Goal: Task Accomplishment & Management: Complete application form

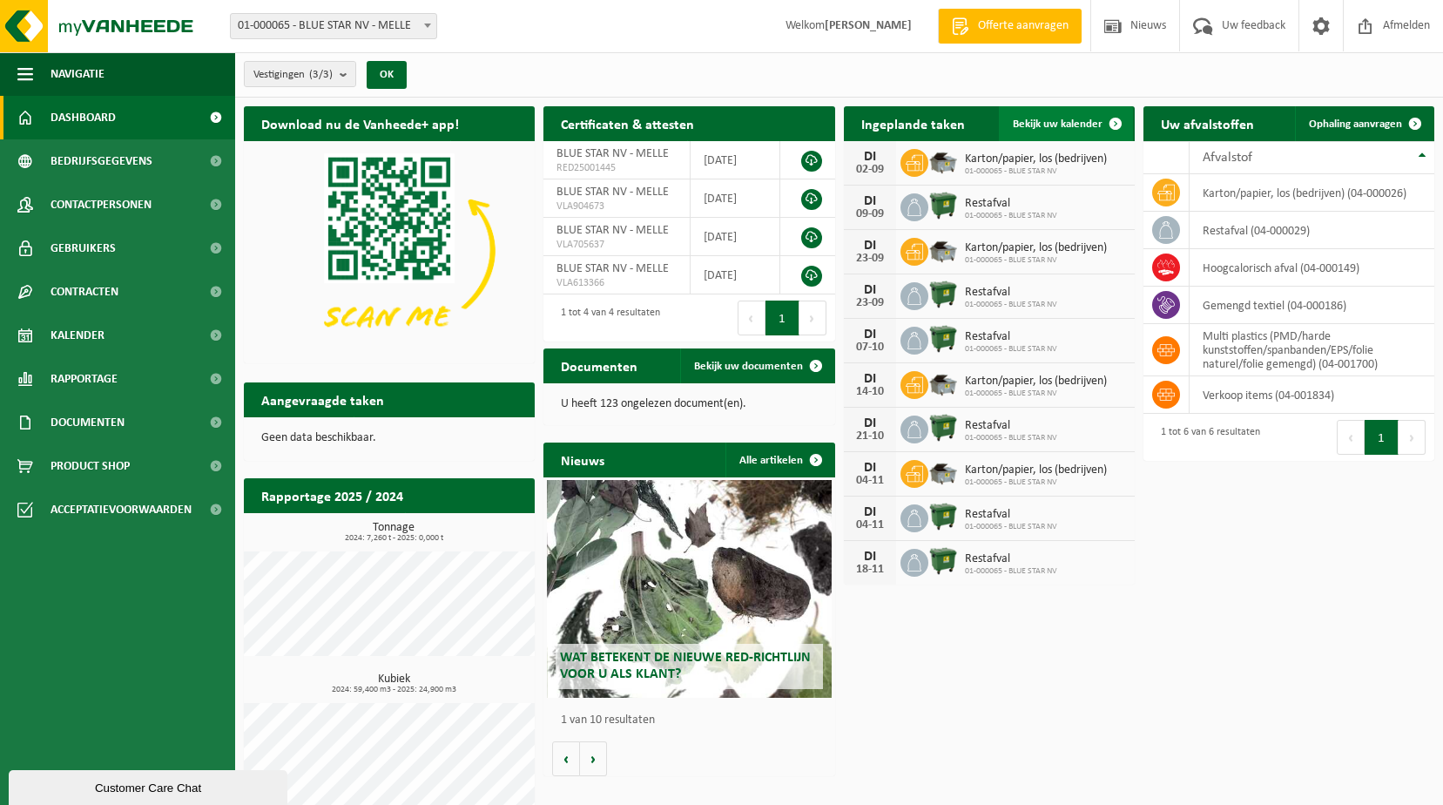
click at [1115, 124] on span at bounding box center [1115, 123] width 35 height 35
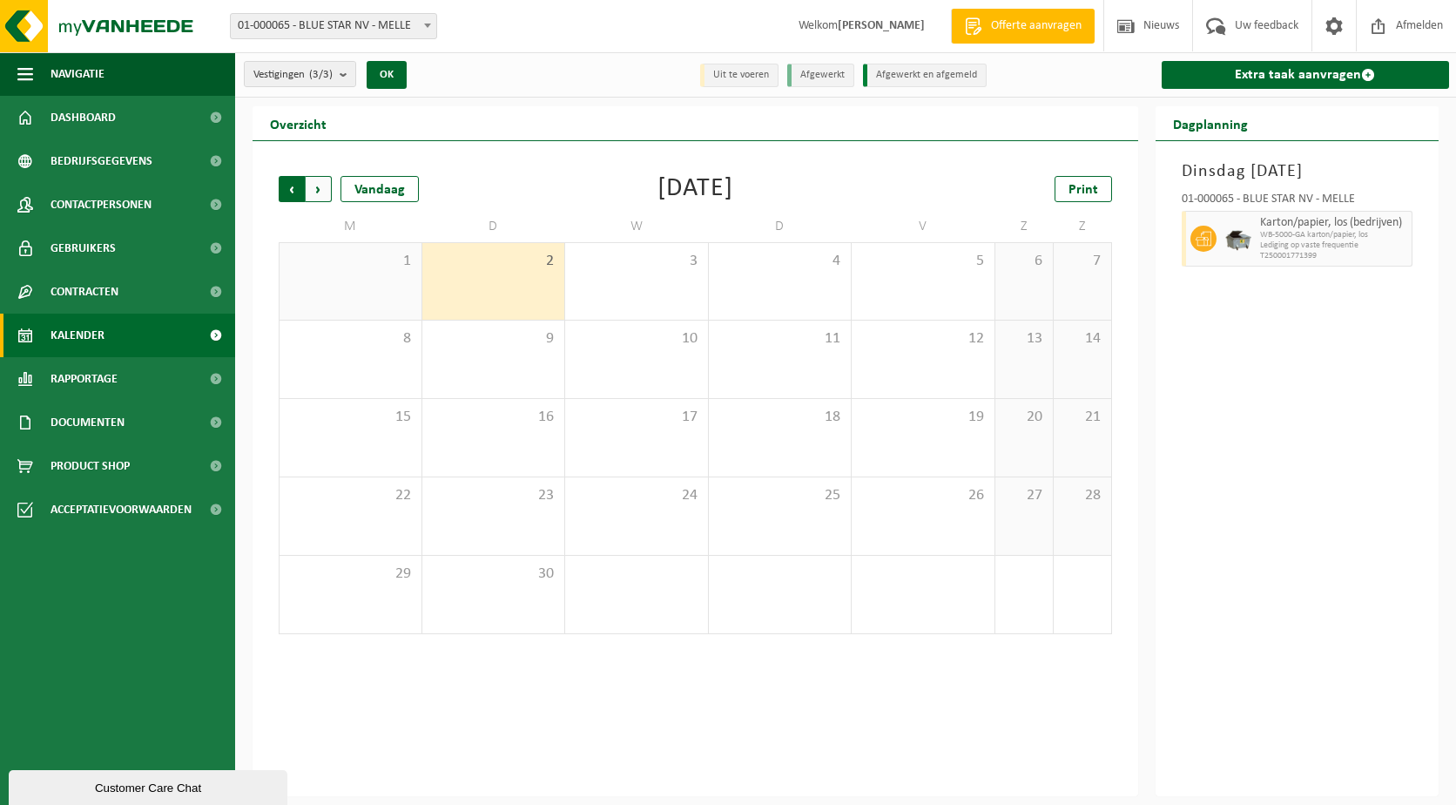
click at [324, 189] on span "Volgende" at bounding box center [319, 189] width 26 height 26
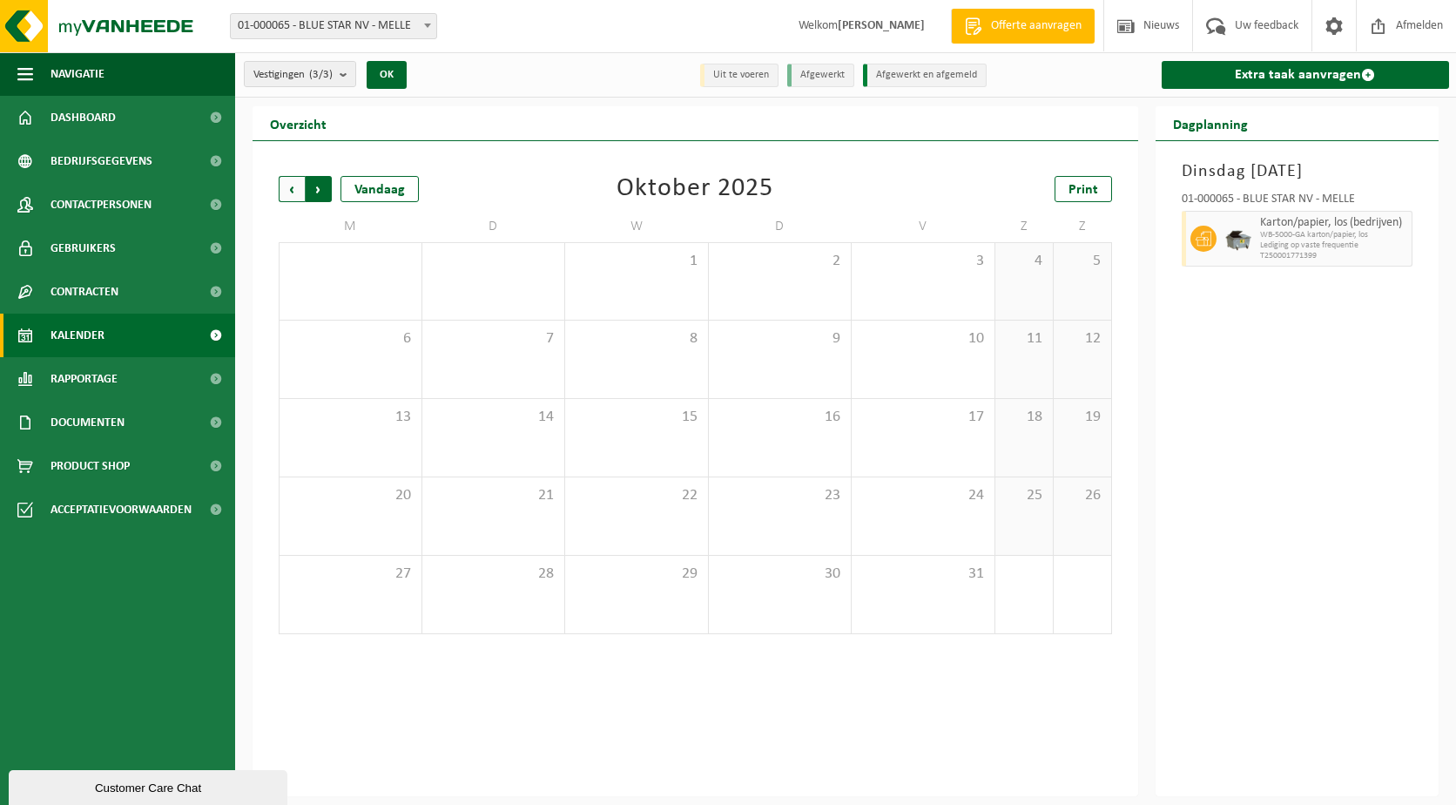
click at [291, 187] on span "Vorige" at bounding box center [292, 189] width 26 height 26
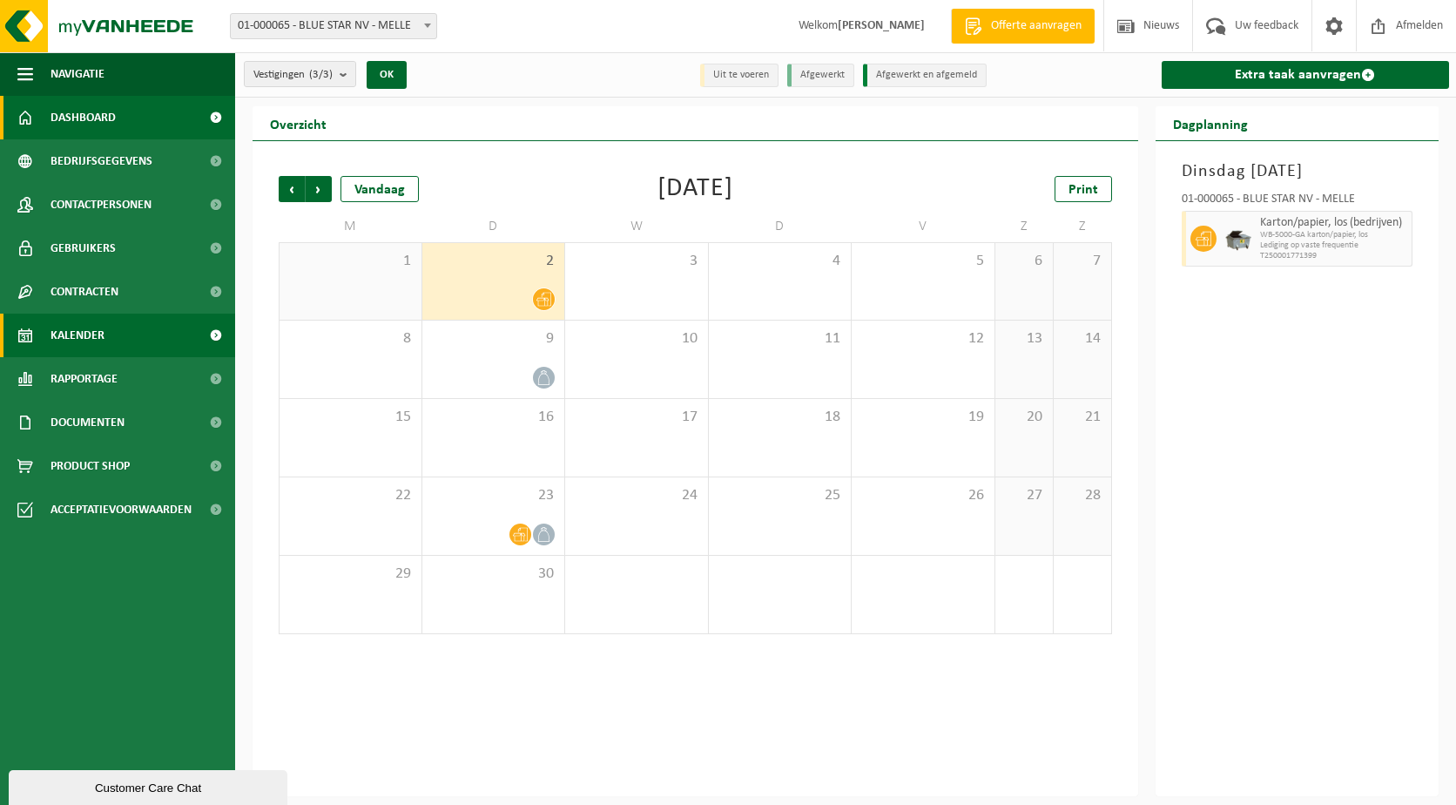
click at [68, 118] on span "Dashboard" at bounding box center [83, 118] width 65 height 44
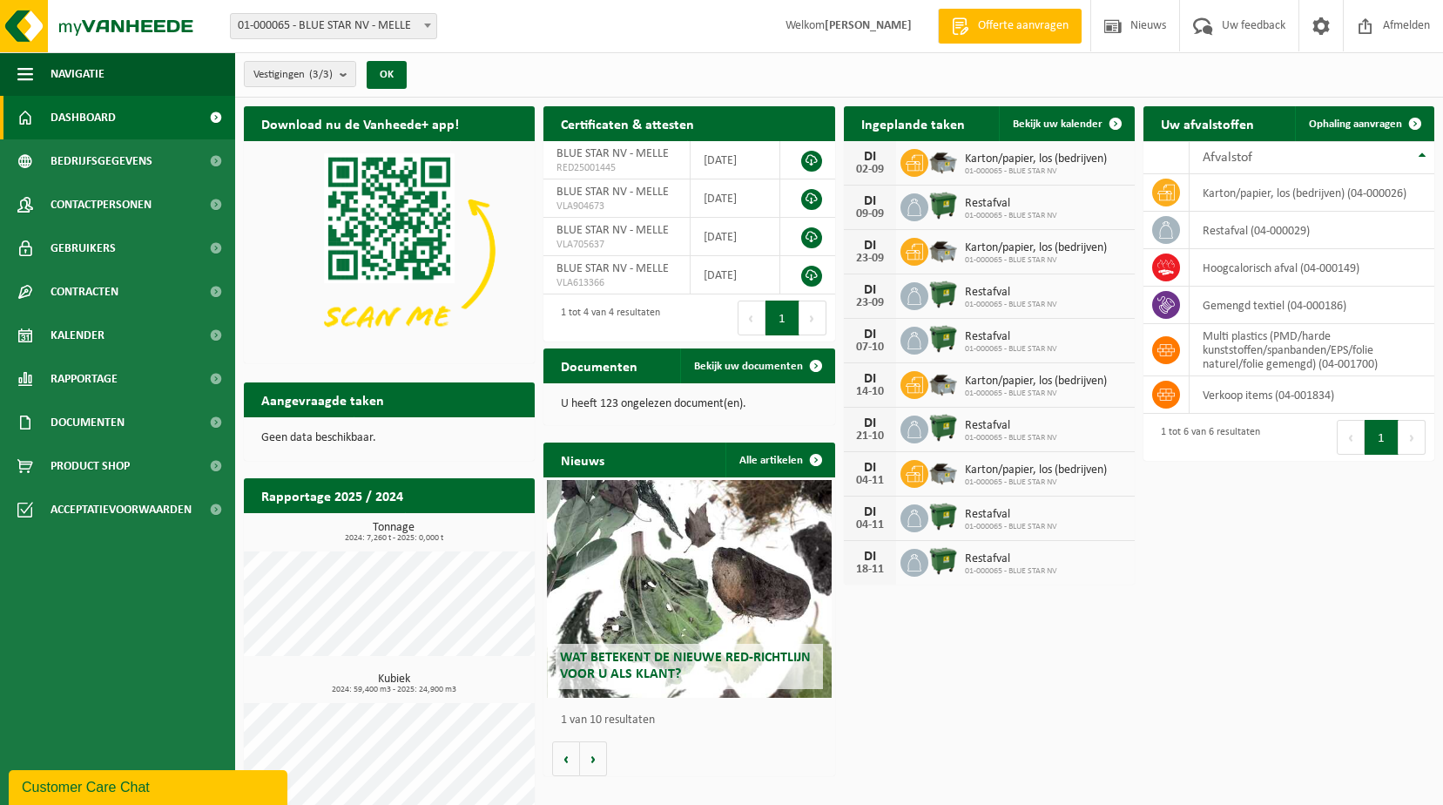
click at [1036, 252] on span "Karton/papier, los (bedrijven)" at bounding box center [1036, 248] width 142 height 14
click at [913, 248] on icon at bounding box center [914, 251] width 17 height 17
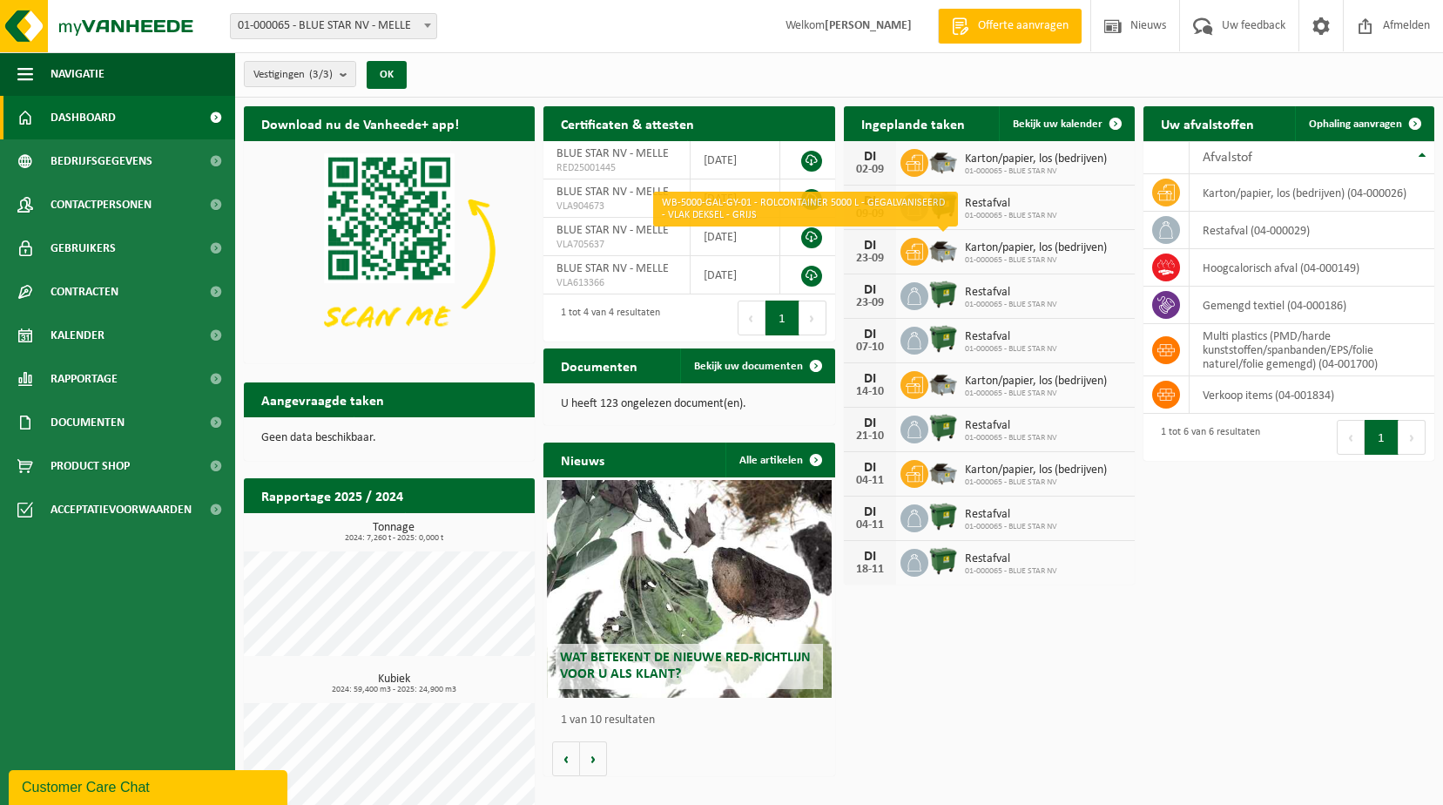
click at [944, 248] on img at bounding box center [943, 250] width 30 height 30
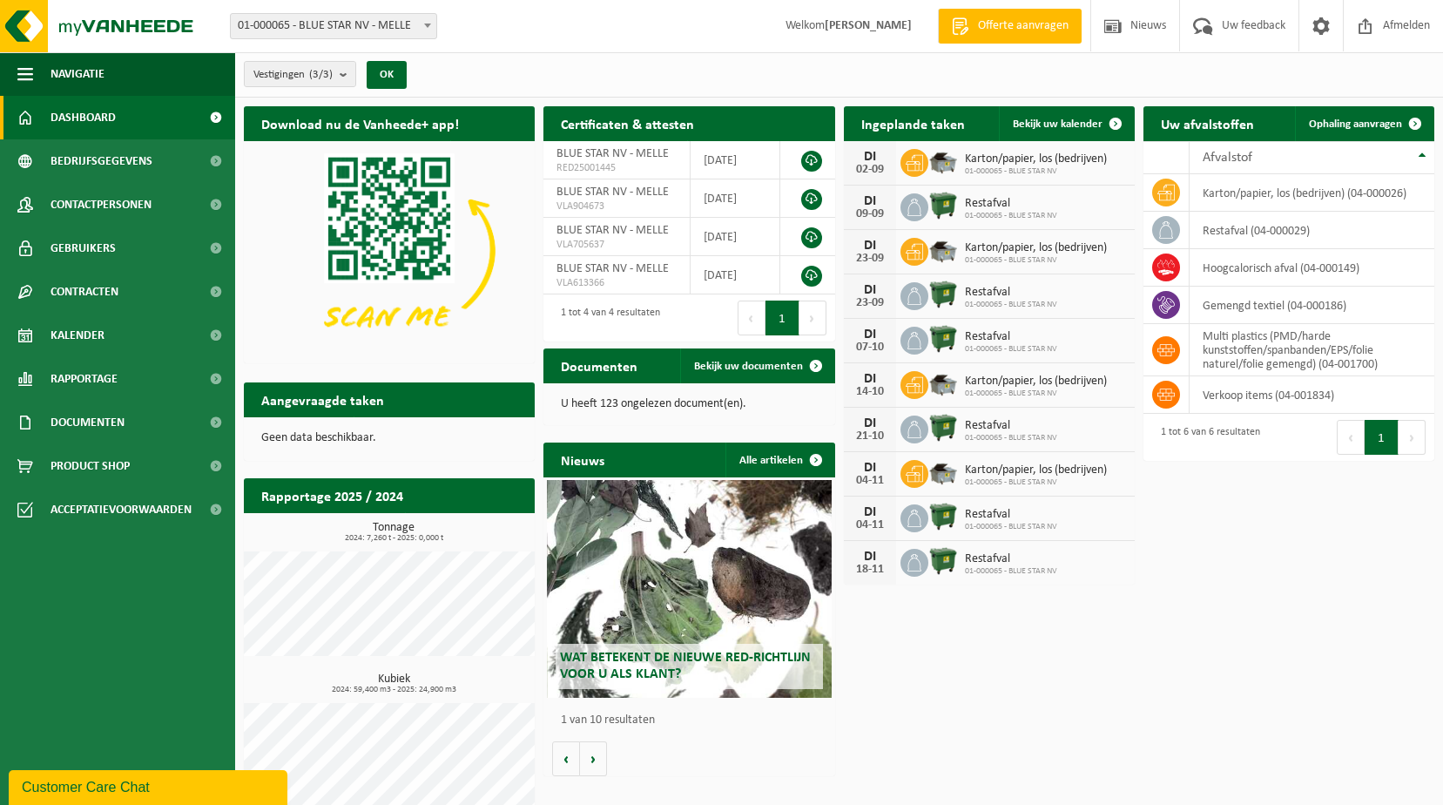
click at [874, 254] on div "23-09" at bounding box center [869, 259] width 35 height 12
click at [1077, 123] on span "Bekijk uw kalender" at bounding box center [1058, 123] width 90 height 11
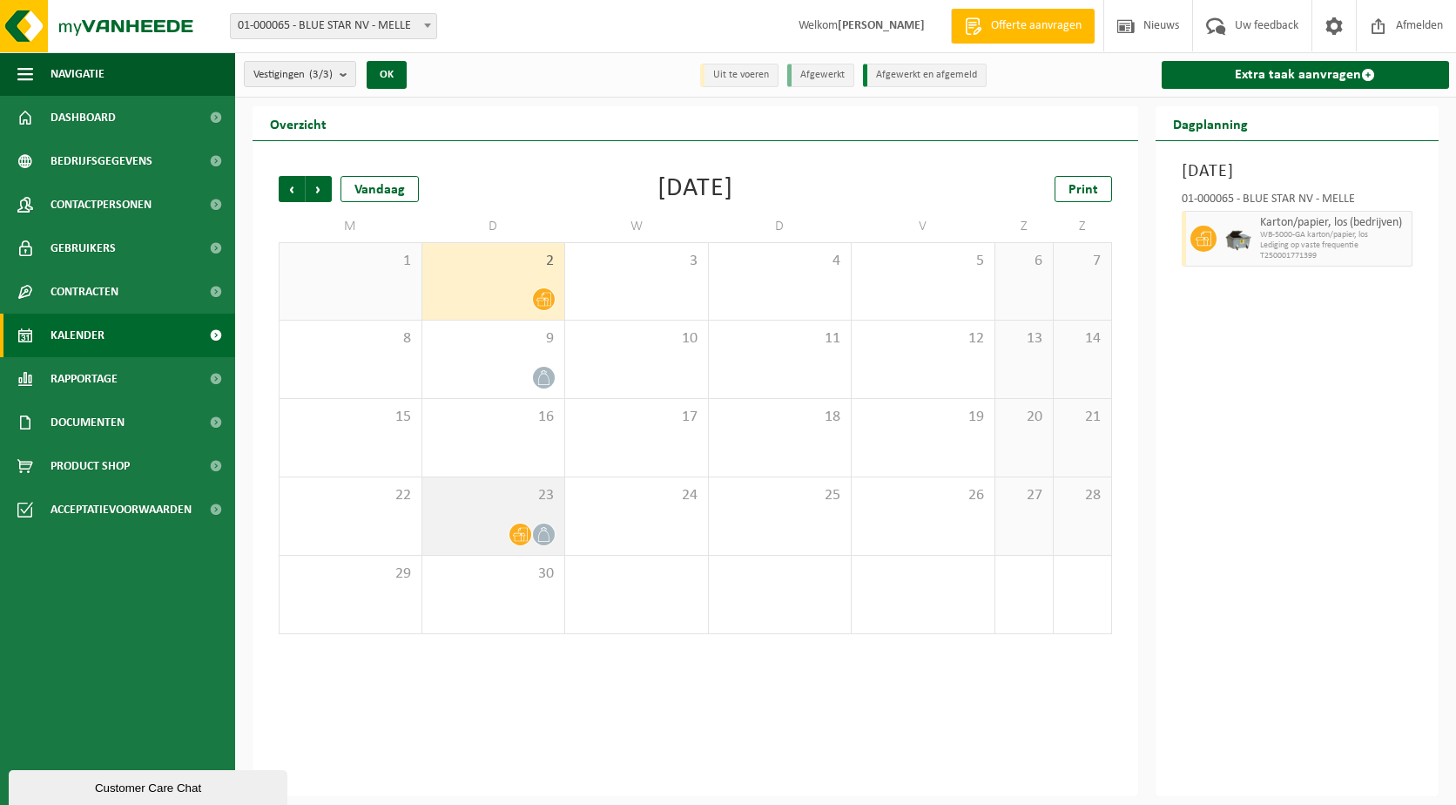
click at [537, 529] on icon at bounding box center [543, 534] width 15 height 15
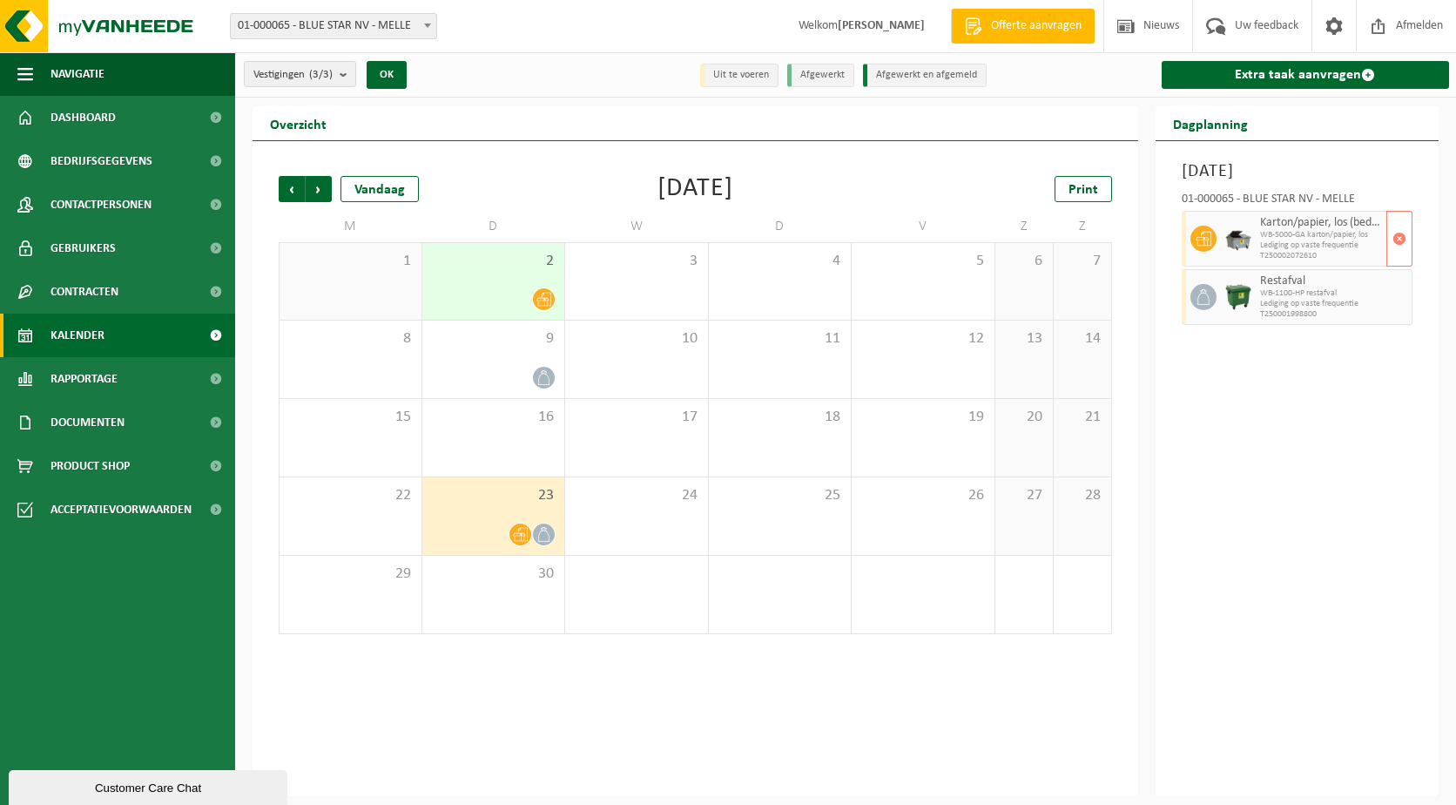
click at [1258, 234] on div "Karton/papier, los (bedrijven) WB-5000-GA karton/papier, los Lediging op vaste …" at bounding box center [1321, 239] width 131 height 56
click at [1399, 241] on span "button" at bounding box center [1399, 238] width 14 height 35
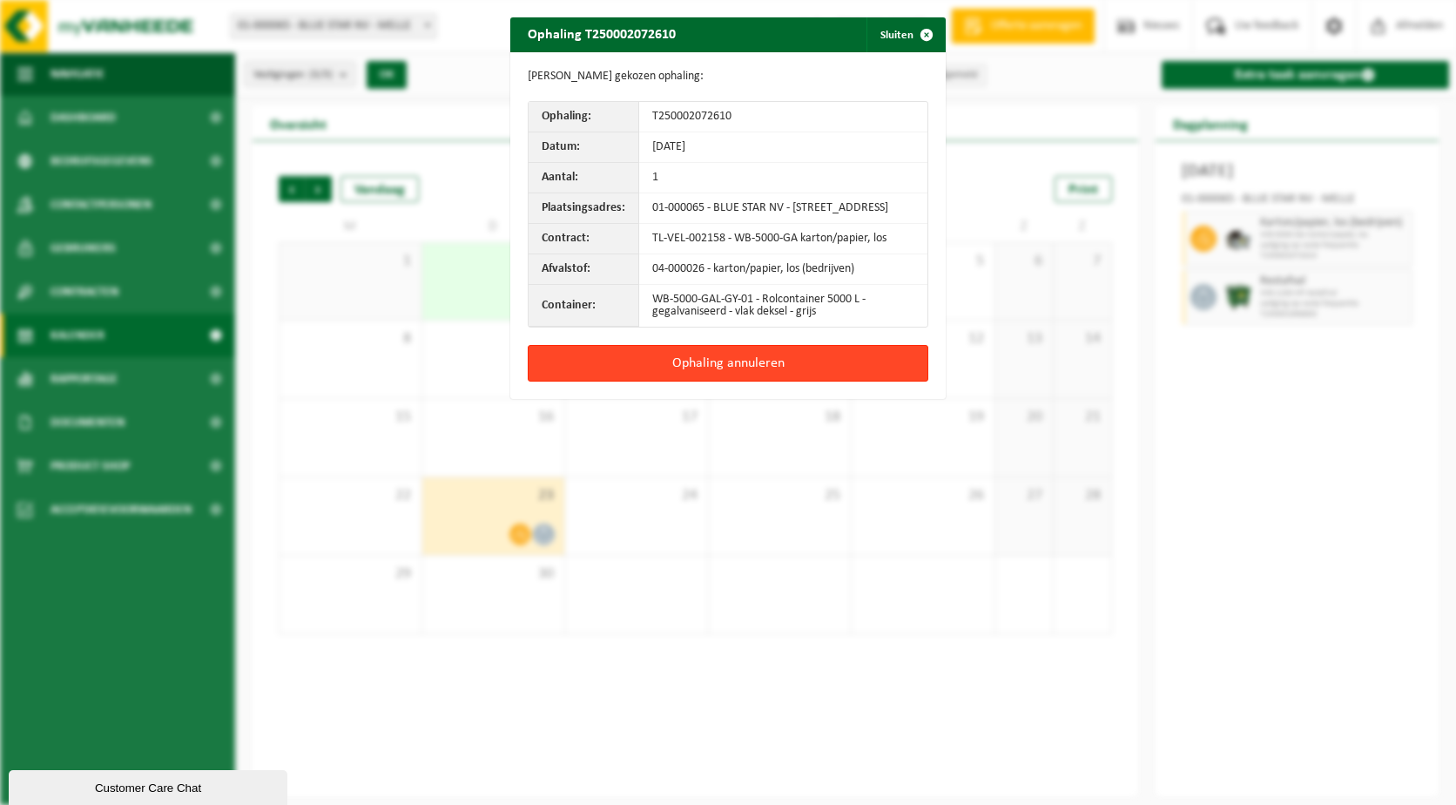
click at [750, 374] on button "Ophaling annuleren" at bounding box center [728, 363] width 401 height 37
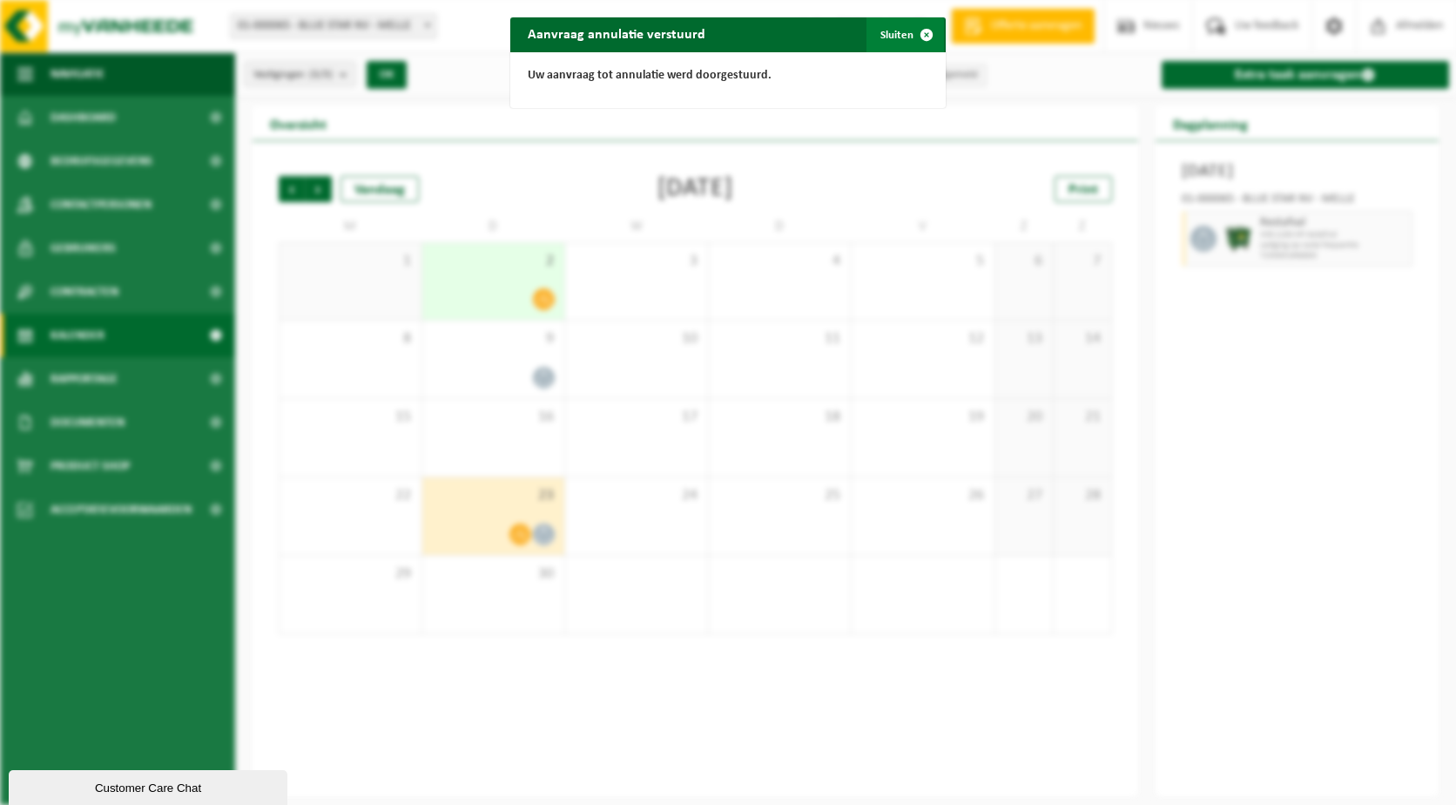
click at [872, 44] on button "Sluiten" at bounding box center [904, 34] width 77 height 35
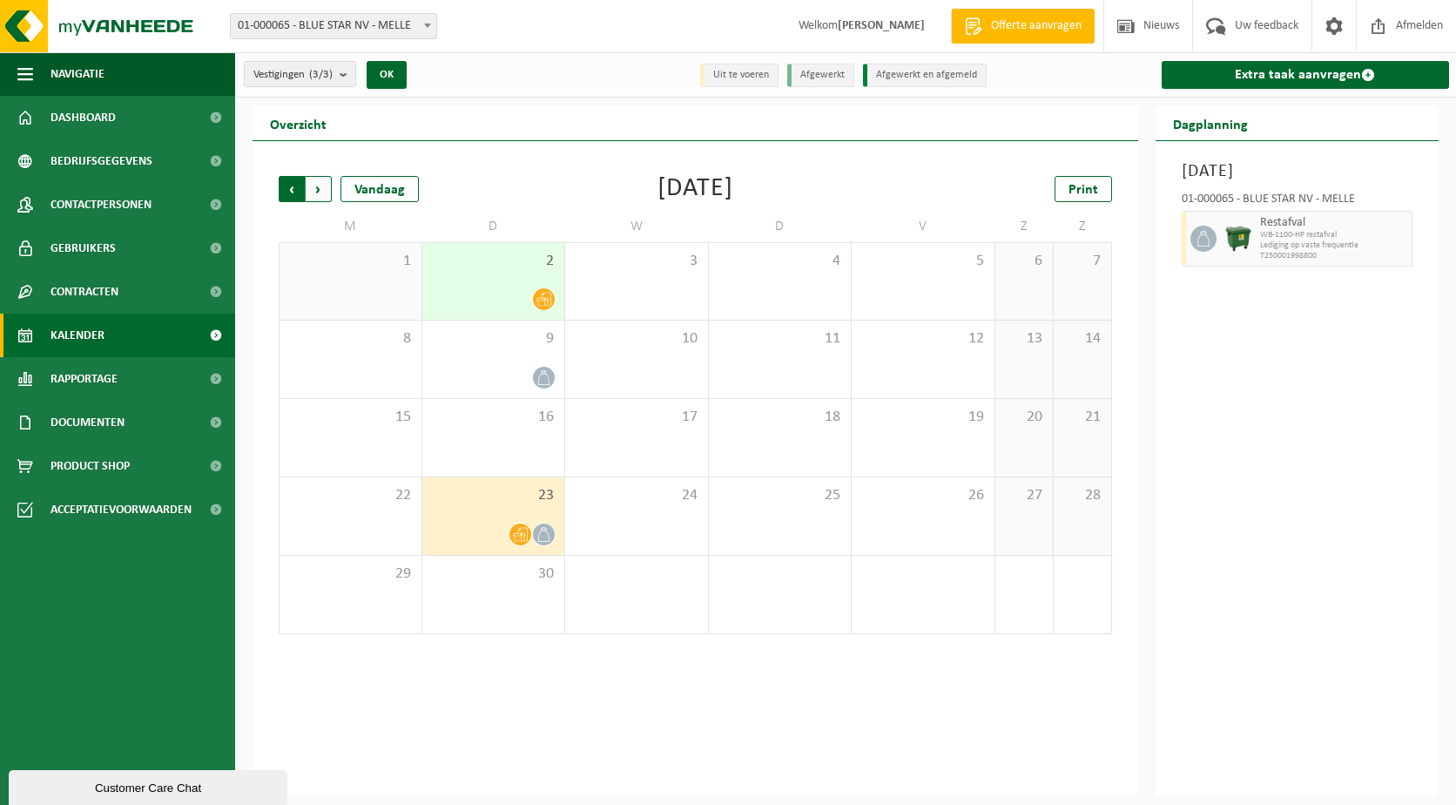
click at [320, 184] on span "Volgende" at bounding box center [319, 189] width 26 height 26
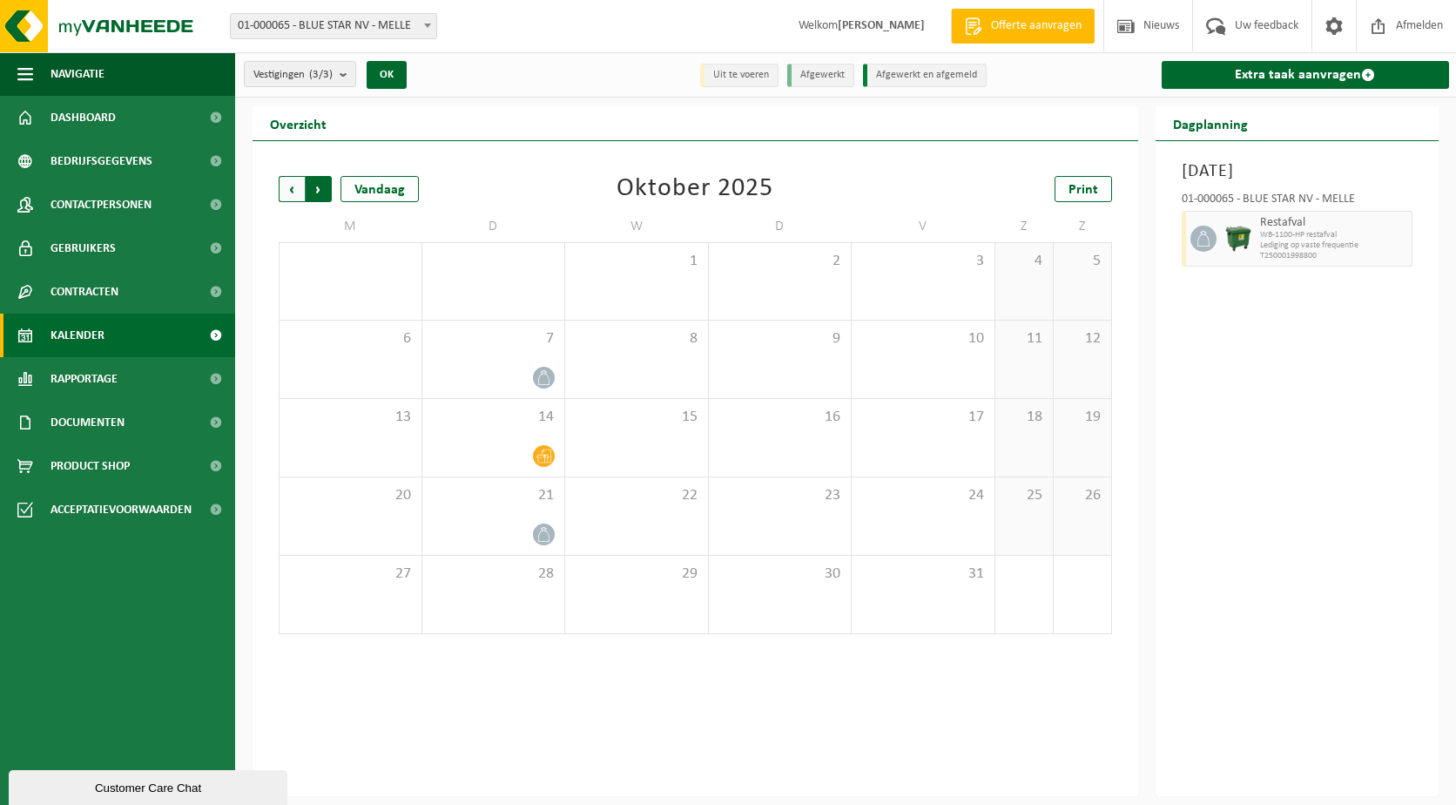
click at [296, 190] on span "Vorige" at bounding box center [292, 189] width 26 height 26
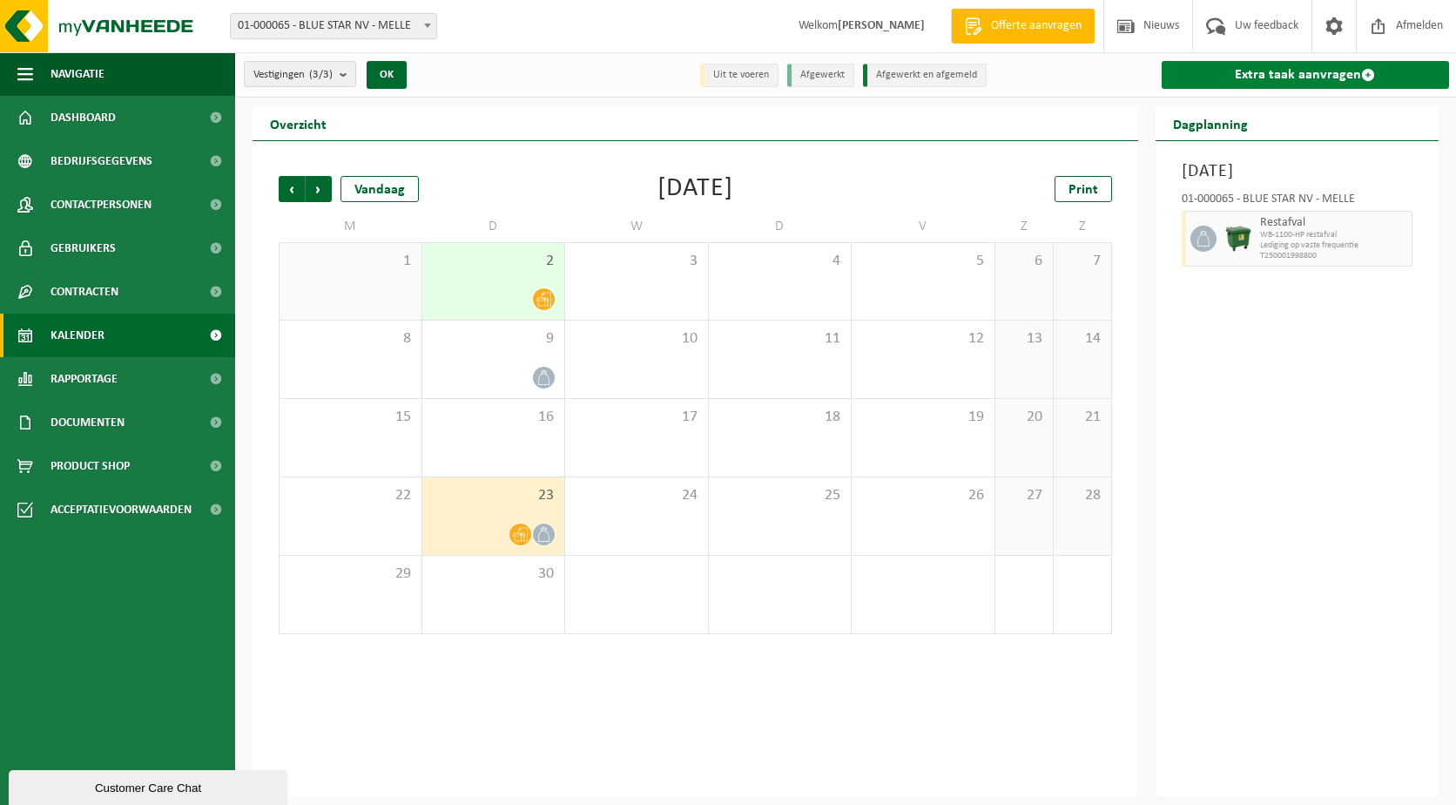
click at [1361, 72] on span at bounding box center [1368, 75] width 14 height 14
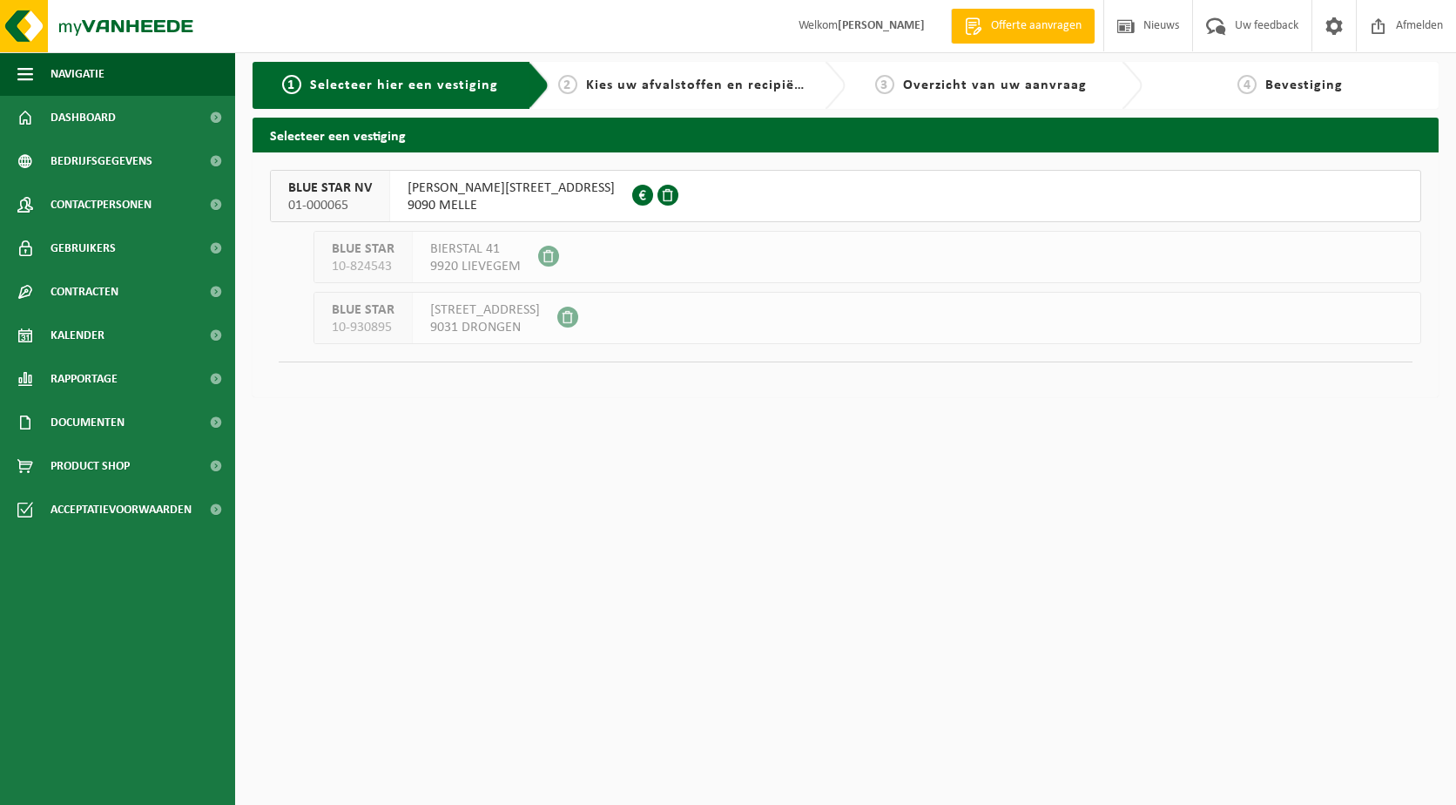
click at [537, 193] on span "[PERSON_NAME][STREET_ADDRESS]" at bounding box center [511, 187] width 207 height 17
click at [323, 197] on span "01-000065" at bounding box center [330, 205] width 84 height 17
click at [327, 189] on span "BLUE STAR NV" at bounding box center [330, 187] width 84 height 17
click at [481, 195] on span "[PERSON_NAME][STREET_ADDRESS]" at bounding box center [511, 187] width 207 height 17
click at [632, 192] on span at bounding box center [642, 195] width 21 height 21
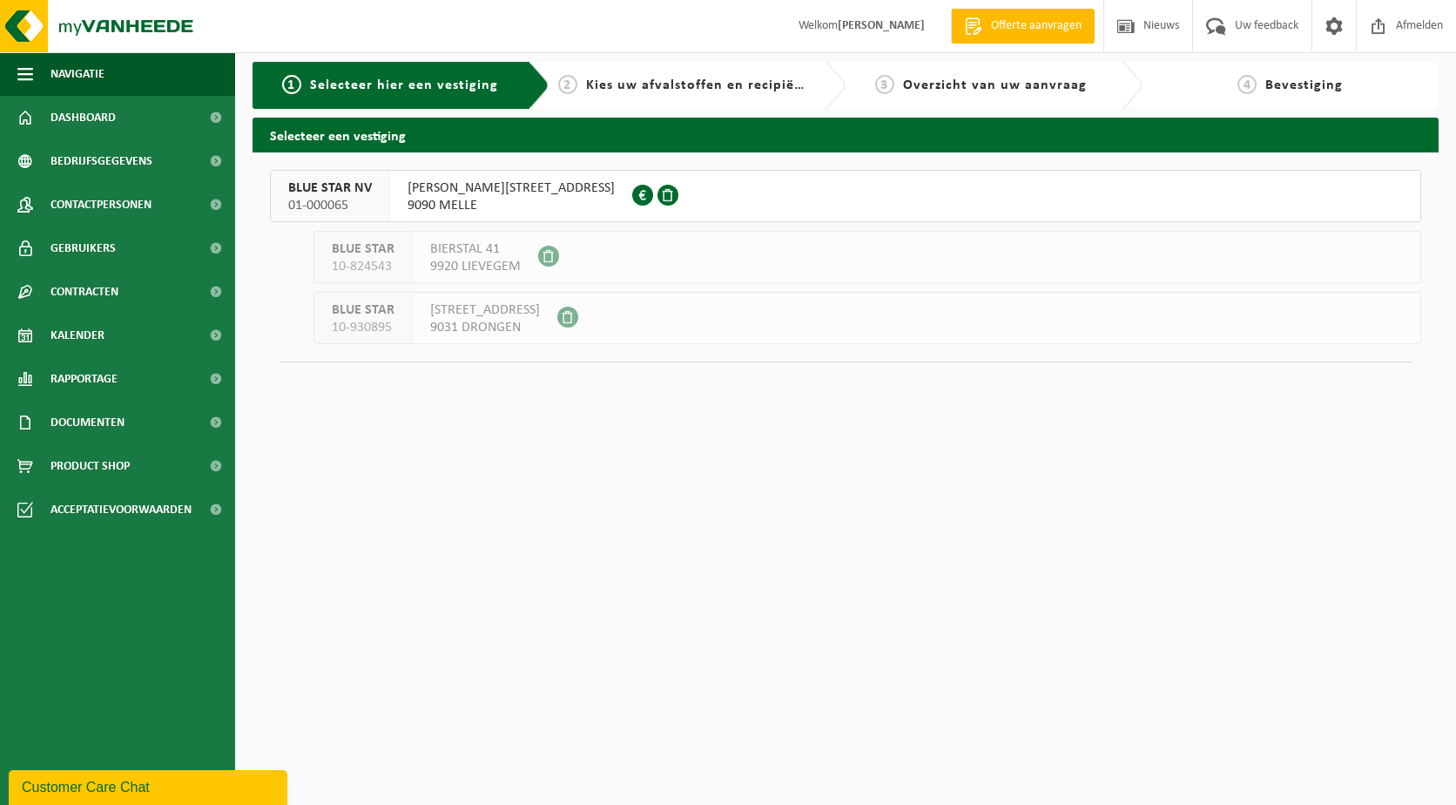
click at [657, 194] on span at bounding box center [667, 195] width 21 height 21
click at [730, 182] on button "BLUE STAR NV 01-000065 GONTRODE HEIRWEG 324 9090 MELLE 0400.125.790" at bounding box center [845, 196] width 1151 height 52
click at [307, 199] on span "01-000065" at bounding box center [330, 205] width 84 height 17
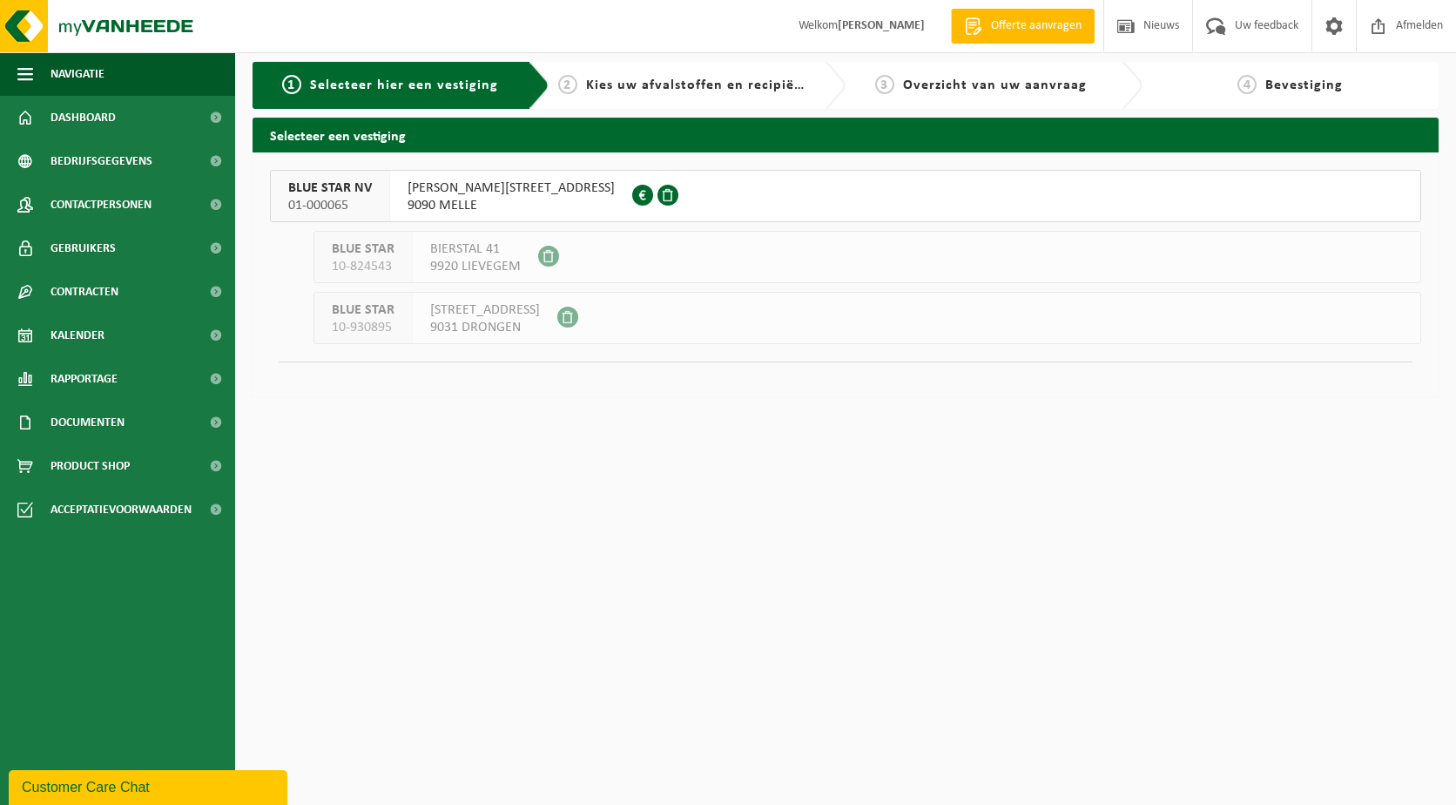
click at [680, 84] on span "Kies uw afvalstoffen en recipiënten" at bounding box center [705, 85] width 239 height 14
click at [320, 194] on span "BLUE STAR NV" at bounding box center [330, 187] width 84 height 17
click at [286, 212] on div "BLUE STAR NV 01-000065" at bounding box center [330, 196] width 119 height 51
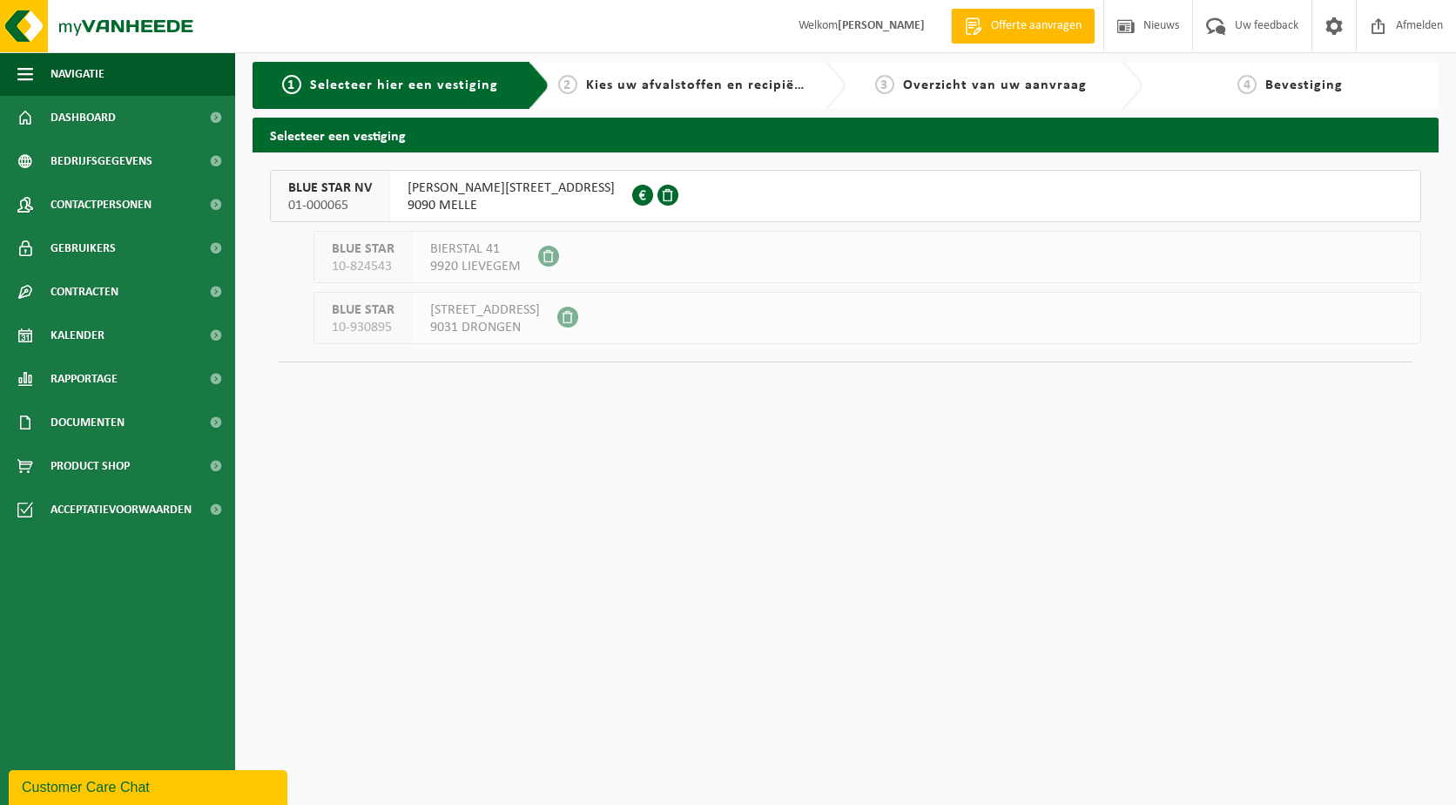
click at [292, 180] on span "BLUE STAR NV" at bounding box center [330, 187] width 84 height 17
drag, startPoint x: 329, startPoint y: 182, endPoint x: 340, endPoint y: 187, distance: 12.5
click at [335, 185] on span "BLUE STAR NV" at bounding box center [330, 187] width 84 height 17
click at [438, 198] on span "9090 MELLE" at bounding box center [511, 205] width 207 height 17
click at [505, 196] on span "GONTRODE HEIRWEG 324" at bounding box center [511, 187] width 207 height 17
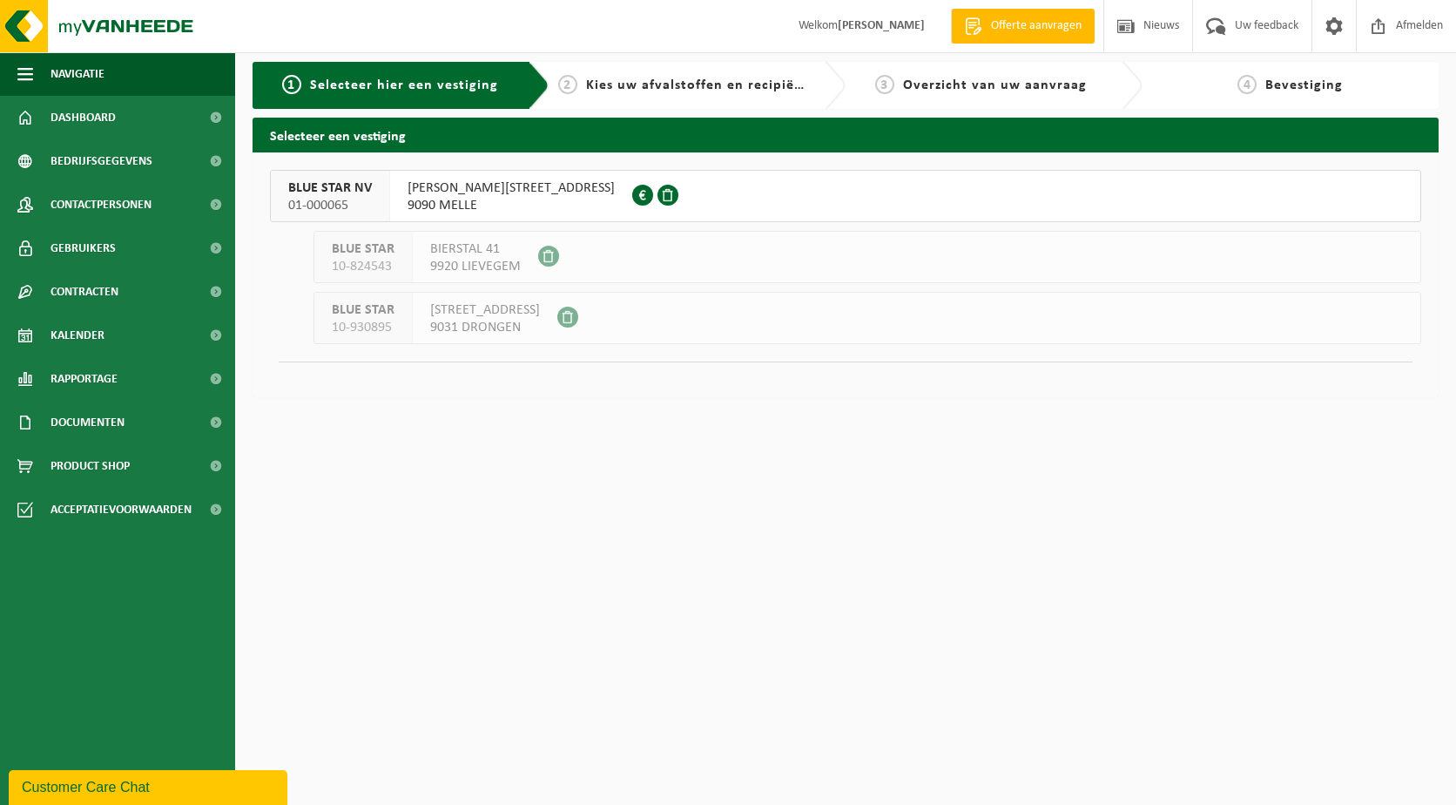
click at [505, 196] on span "GONTRODE HEIRWEG 324" at bounding box center [511, 187] width 207 height 17
click at [565, 189] on div "GONTRODE HEIRWEG 324 9090 MELLE 0400.125.790" at bounding box center [511, 196] width 242 height 51
click at [632, 192] on span at bounding box center [642, 195] width 21 height 21
click at [657, 196] on span at bounding box center [667, 195] width 21 height 21
click at [632, 198] on span at bounding box center [642, 195] width 21 height 21
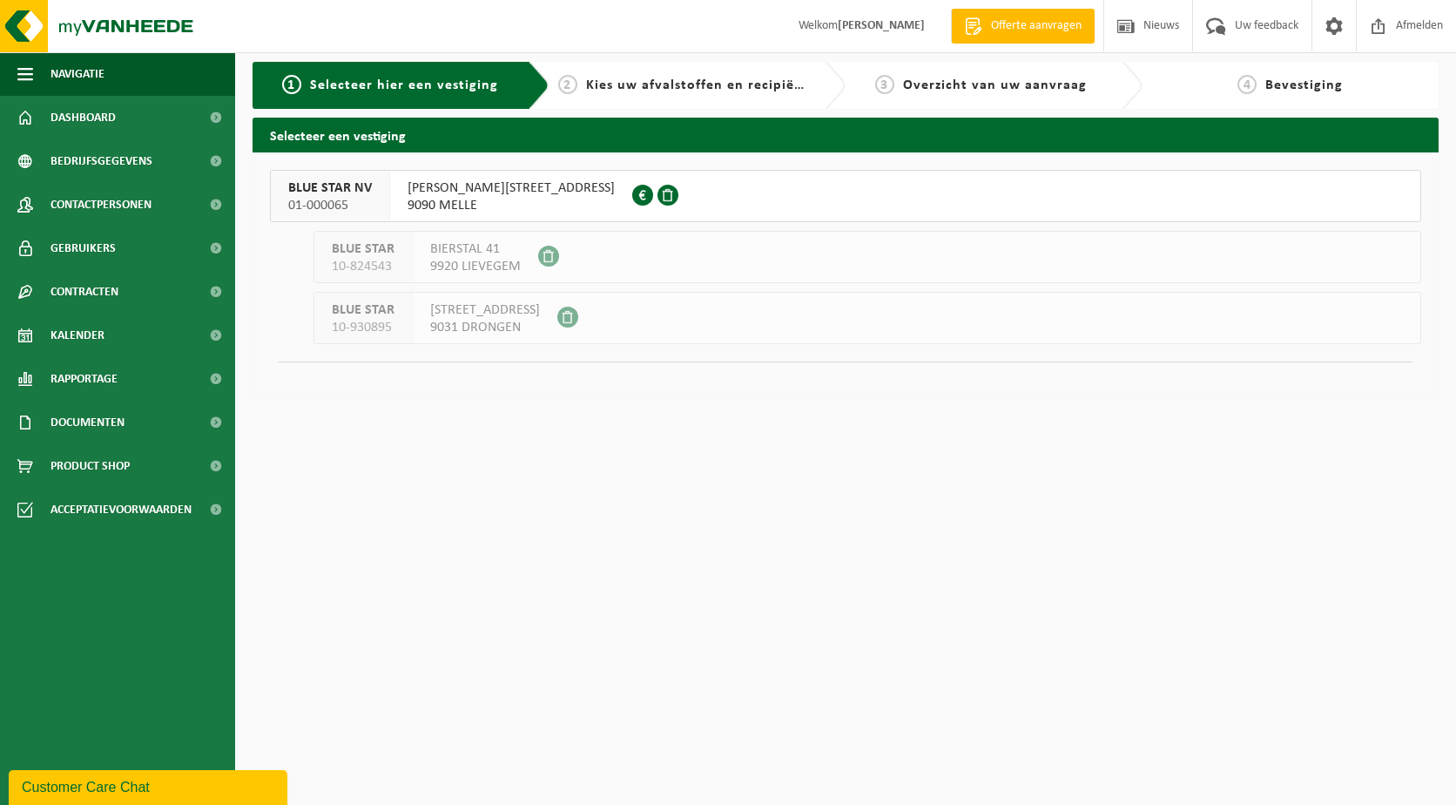
click at [1265, 181] on button "BLUE STAR NV 01-000065 GONTRODE HEIRWEG 324 9090 MELLE 0400.125.790" at bounding box center [845, 196] width 1151 height 52
click at [1263, 185] on button "BLUE STAR NV 01-000065 GONTRODE HEIRWEG 324 9090 MELLE 0400.125.790" at bounding box center [845, 196] width 1151 height 52
drag, startPoint x: 1263, startPoint y: 185, endPoint x: 1251, endPoint y: 192, distance: 12.9
click at [1262, 185] on button "BLUE STAR NV 01-000065 GONTRODE HEIRWEG 324 9090 MELLE 0400.125.790" at bounding box center [845, 196] width 1151 height 52
click at [509, 191] on span "GONTRODE HEIRWEG 324" at bounding box center [511, 187] width 207 height 17
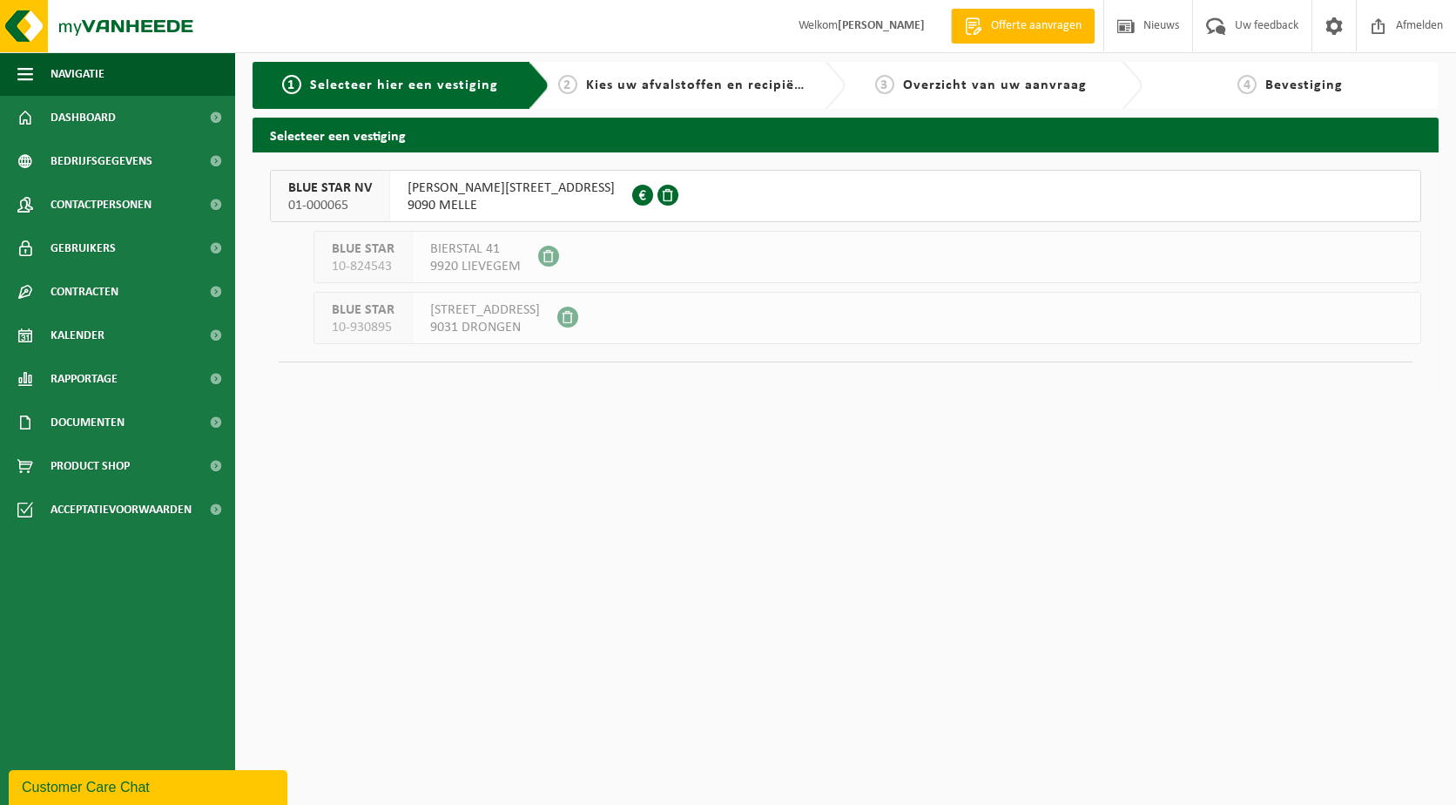
click at [637, 81] on span "Kies uw afvalstoffen en recipiënten" at bounding box center [705, 85] width 239 height 14
click at [956, 84] on span "Overzicht van uw aanvraag" at bounding box center [995, 85] width 184 height 14
click at [302, 199] on span "01-000065" at bounding box center [330, 205] width 84 height 17
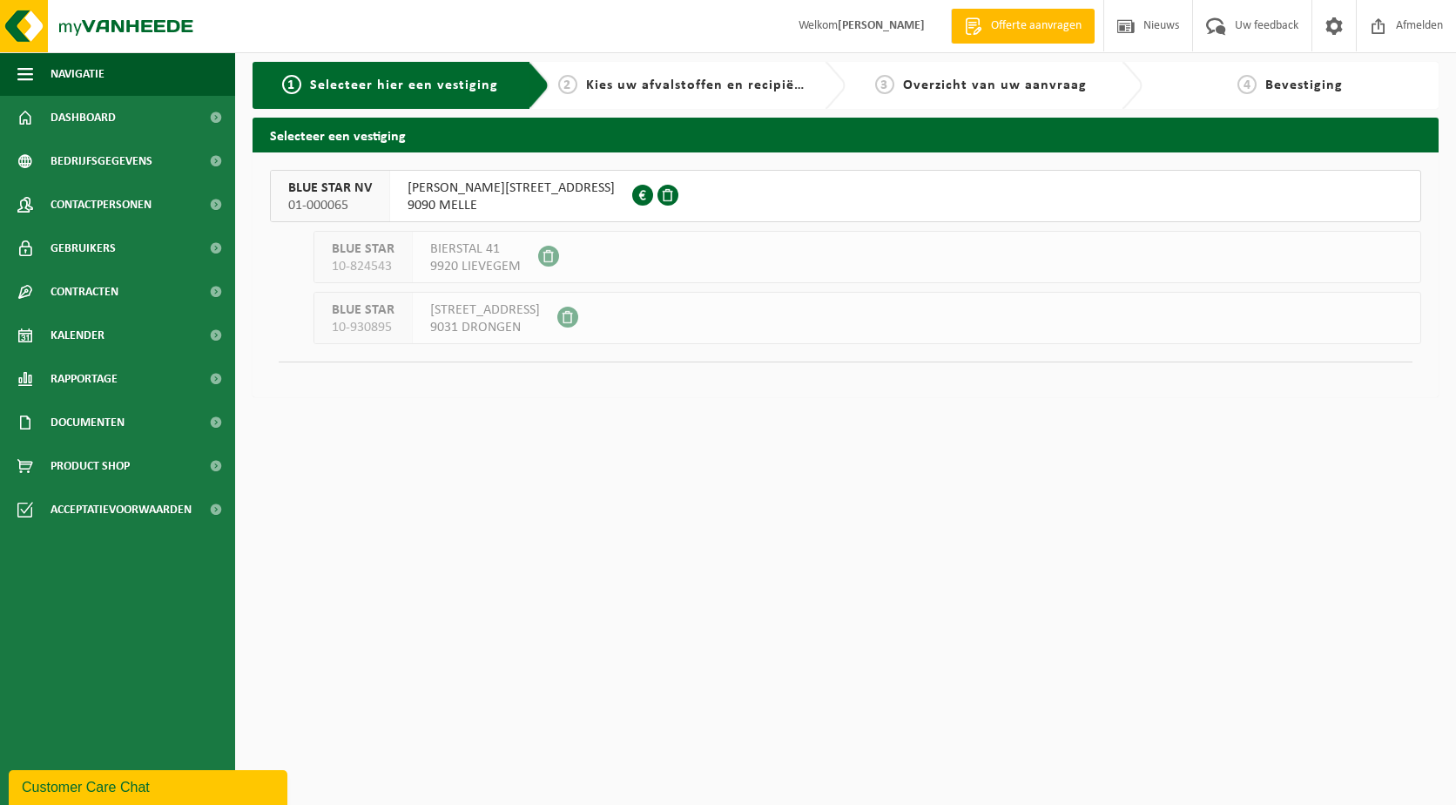
click at [302, 199] on span "01-000065" at bounding box center [330, 205] width 84 height 17
click at [448, 201] on span "9090 MELLE" at bounding box center [511, 205] width 207 height 17
click at [632, 190] on span at bounding box center [642, 195] width 21 height 21
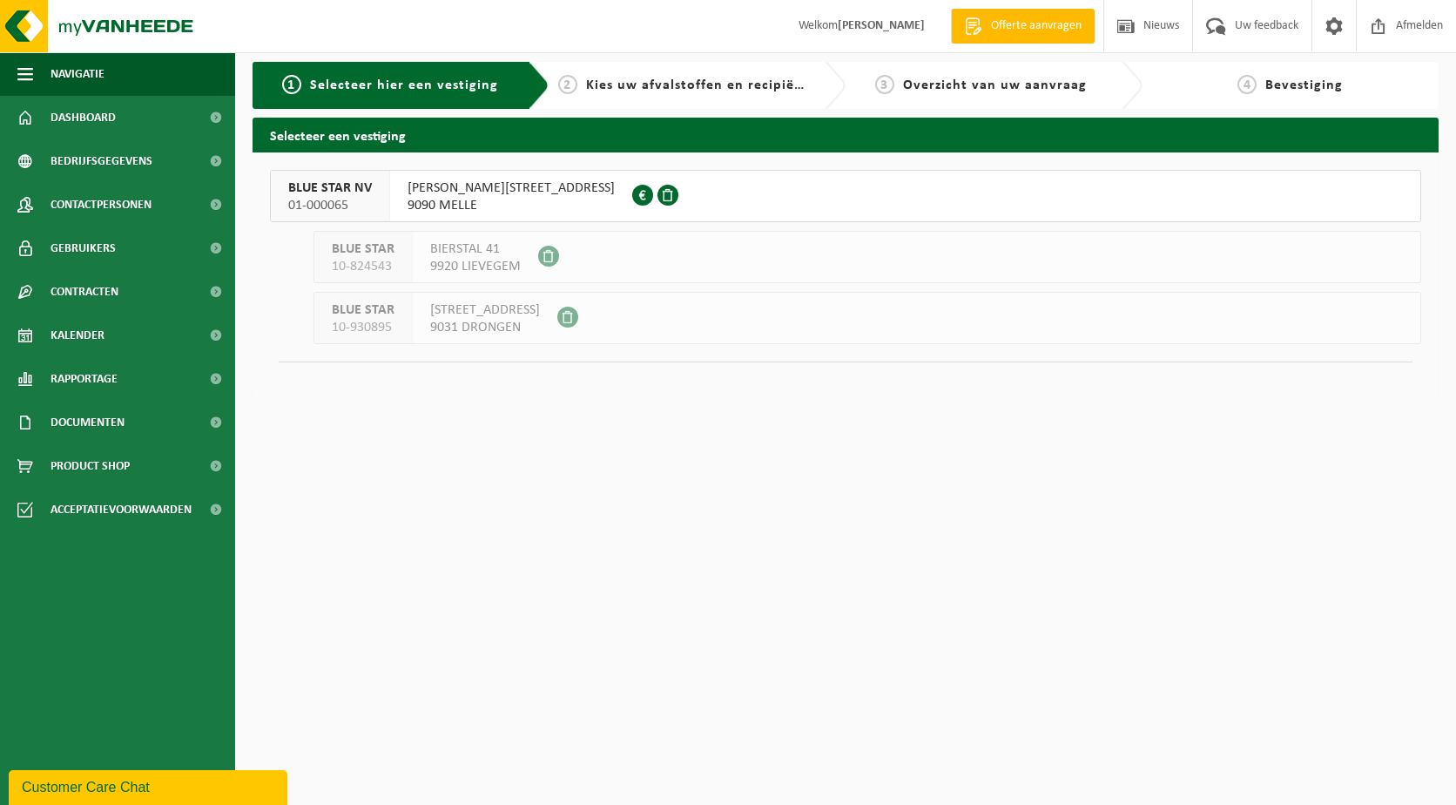
click at [657, 190] on span at bounding box center [667, 195] width 21 height 21
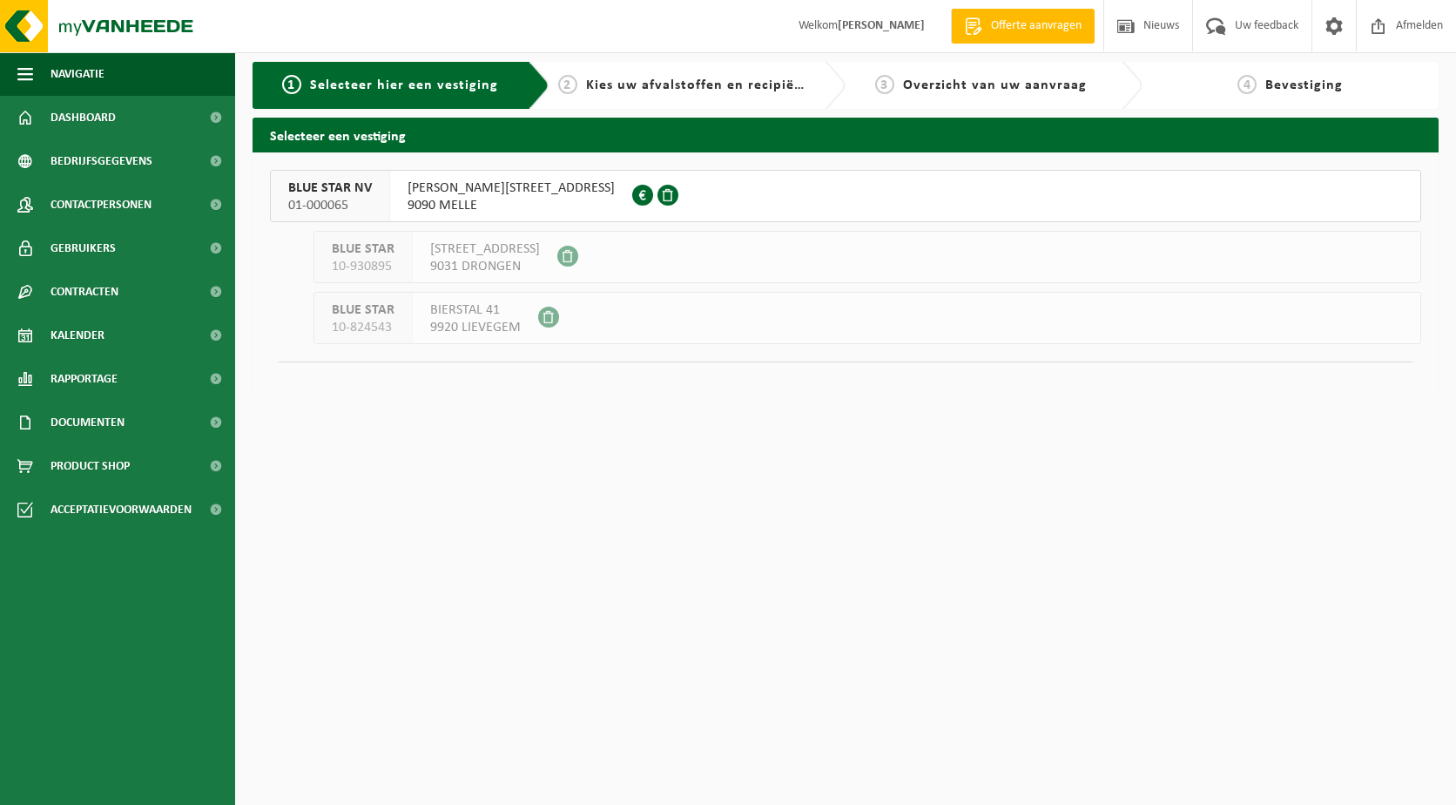
click at [333, 199] on span "01-000065" at bounding box center [330, 205] width 84 height 17
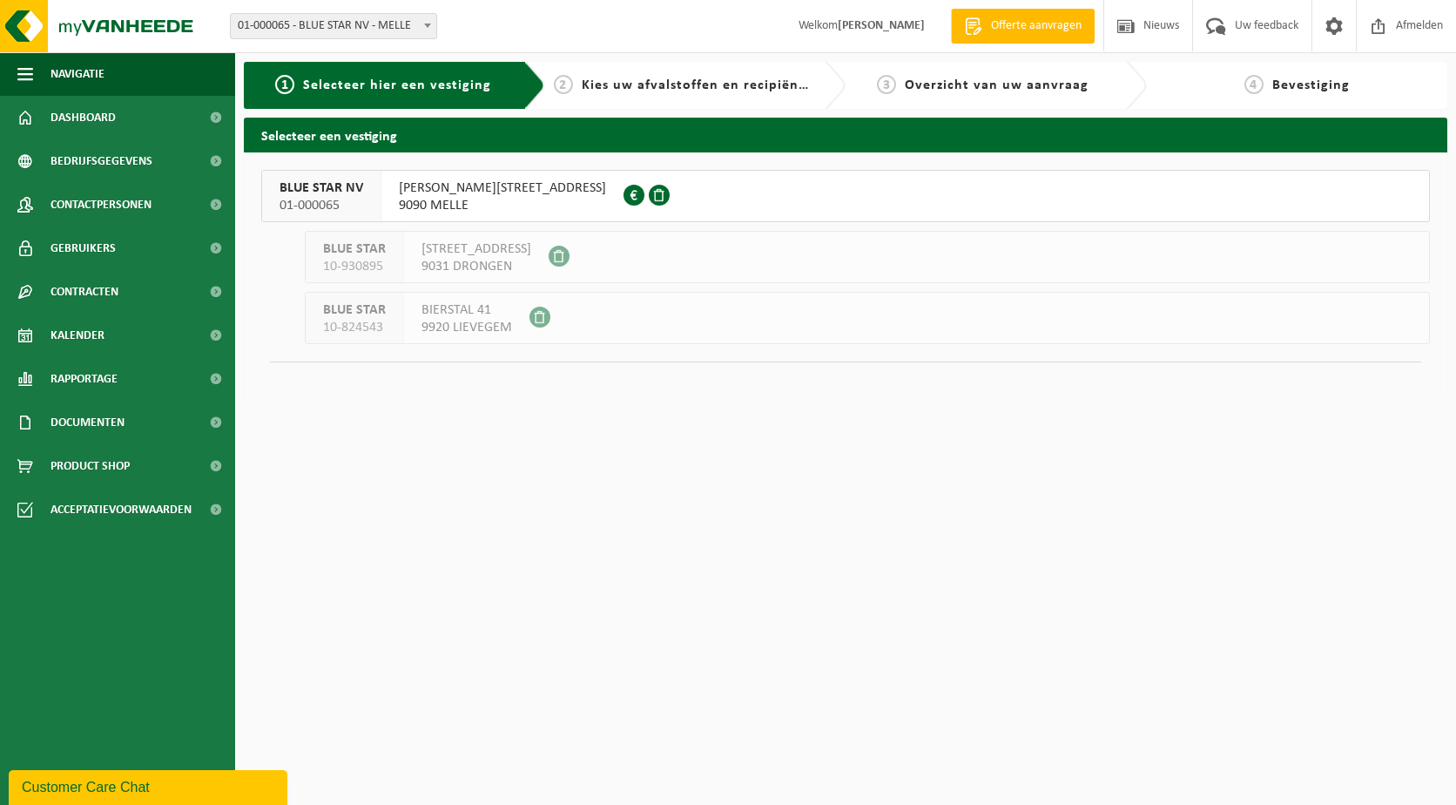
click at [333, 196] on span "BLUE STAR NV" at bounding box center [322, 187] width 84 height 17
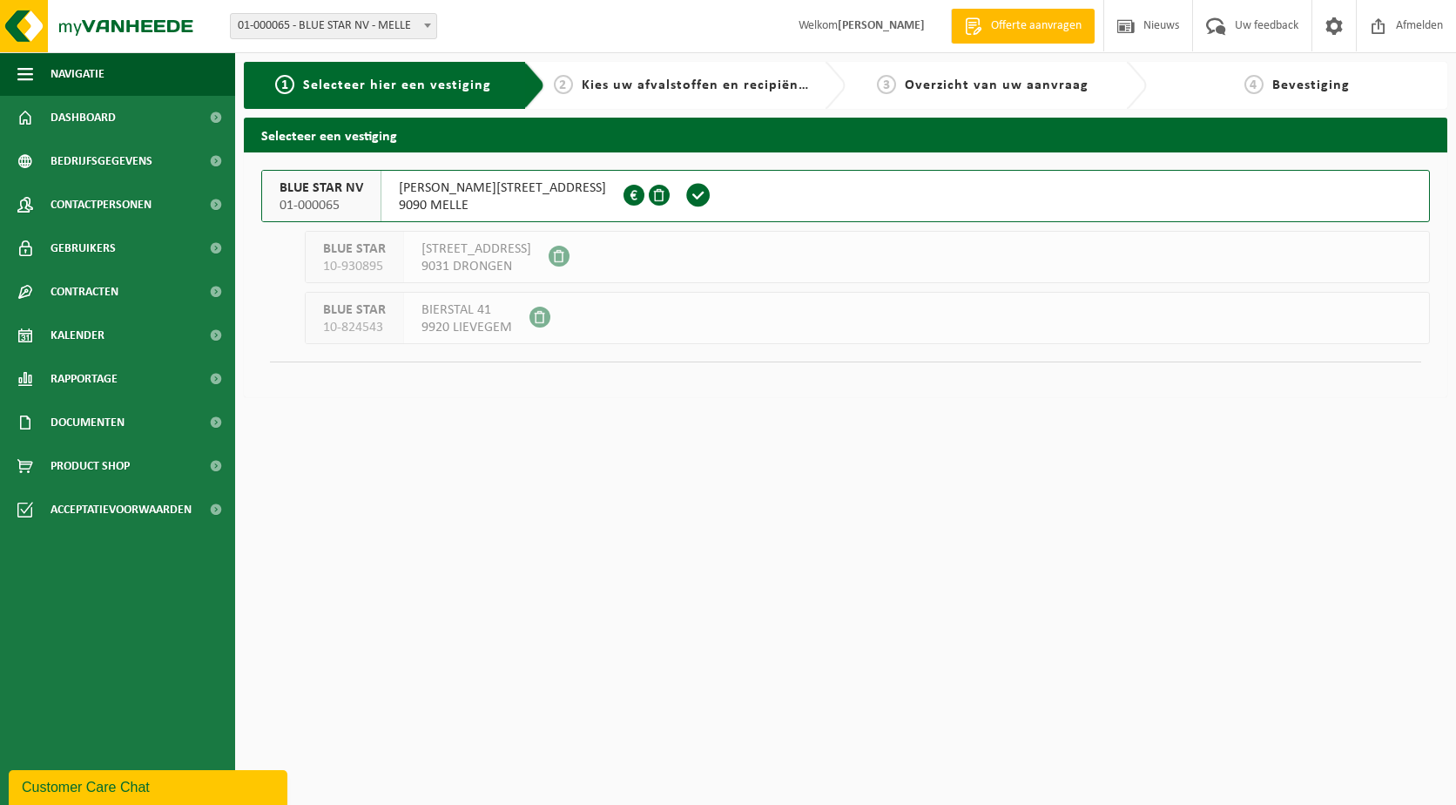
click at [333, 196] on span "BLUE STAR NV" at bounding box center [322, 187] width 84 height 17
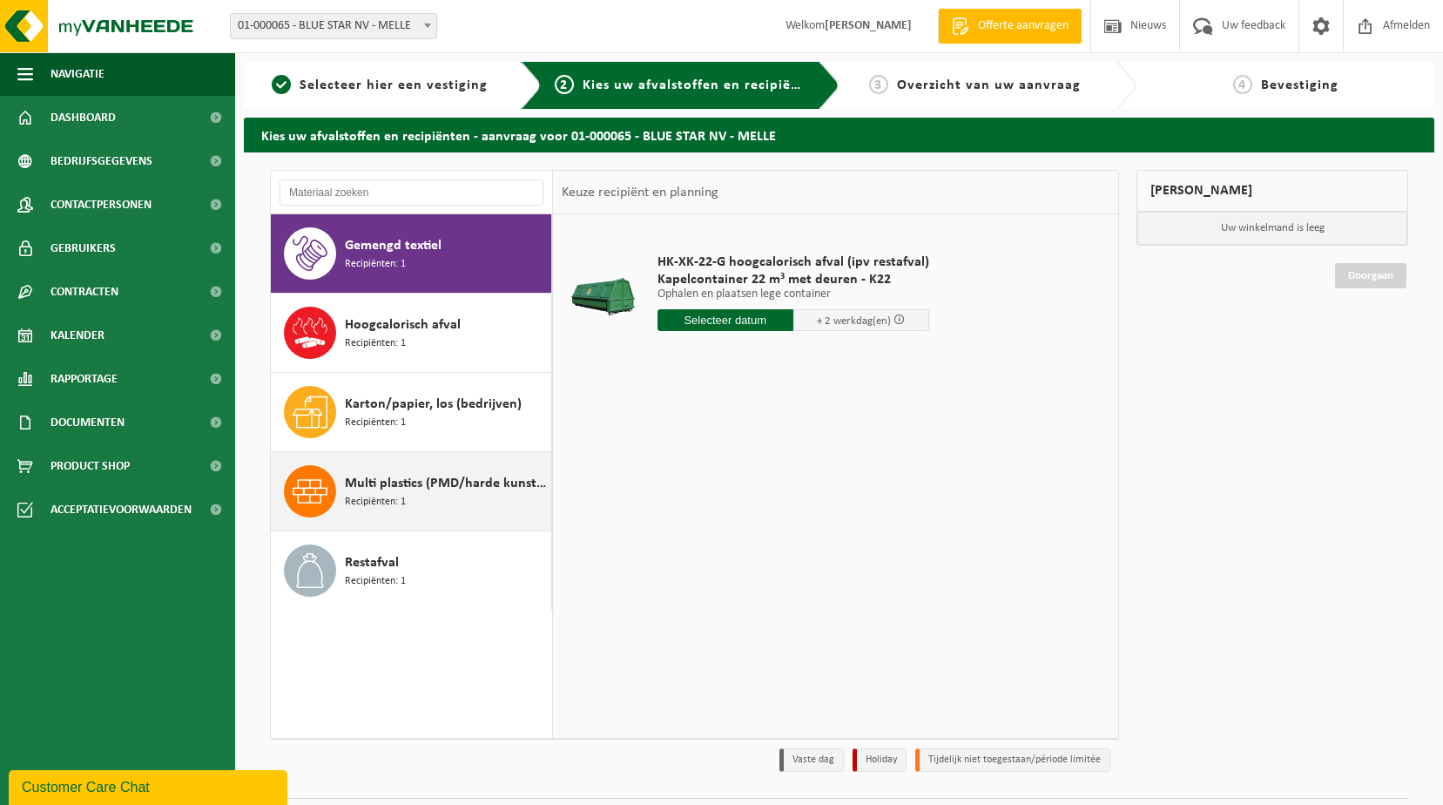
click at [363, 481] on span "Multi plastics (PMD/harde kunststoffen/spanbanden/EPS/folie naturel/folie gemen…" at bounding box center [446, 483] width 202 height 21
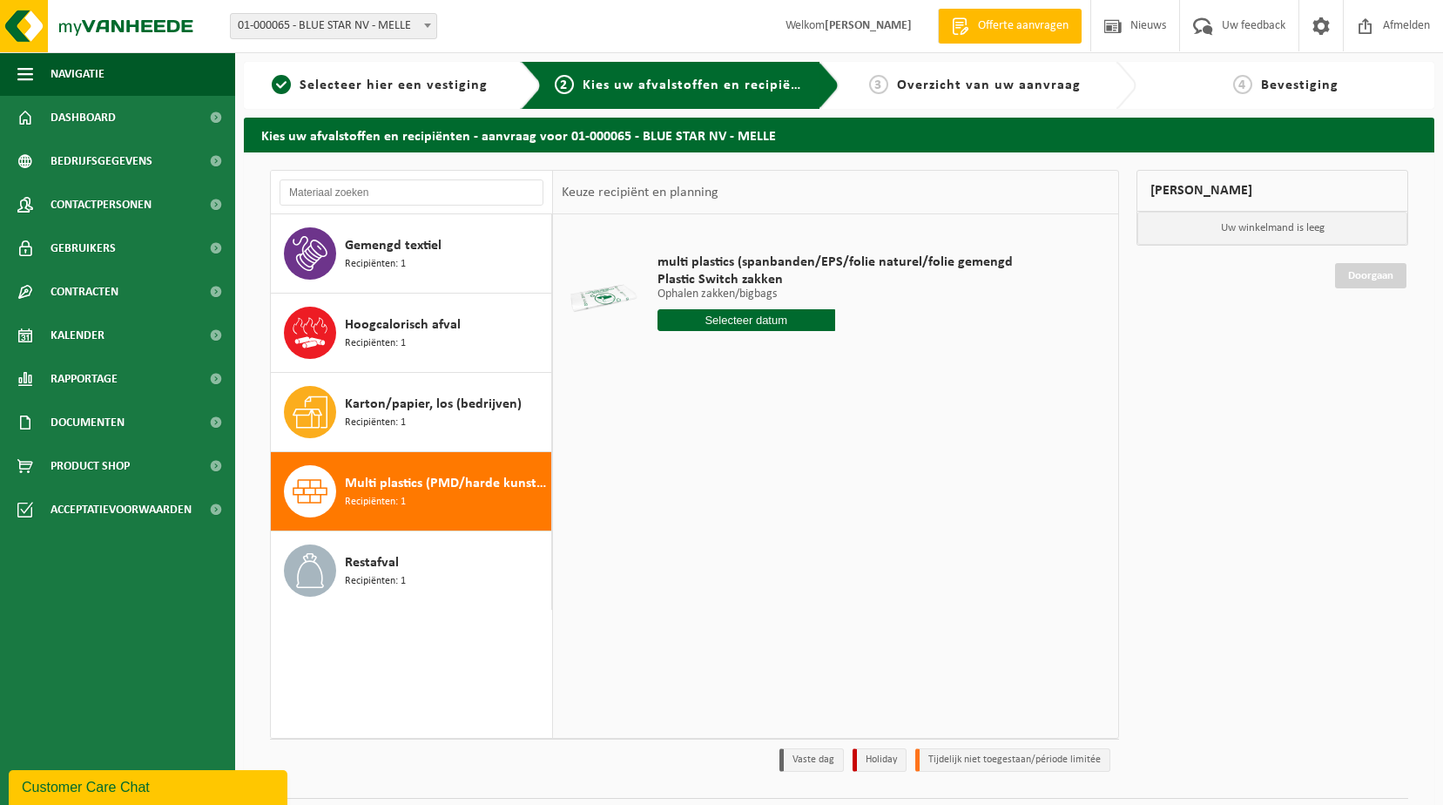
click at [723, 320] on input "text" at bounding box center [746, 320] width 178 height 22
click at [712, 452] on div "9" at bounding box center [704, 447] width 30 height 28
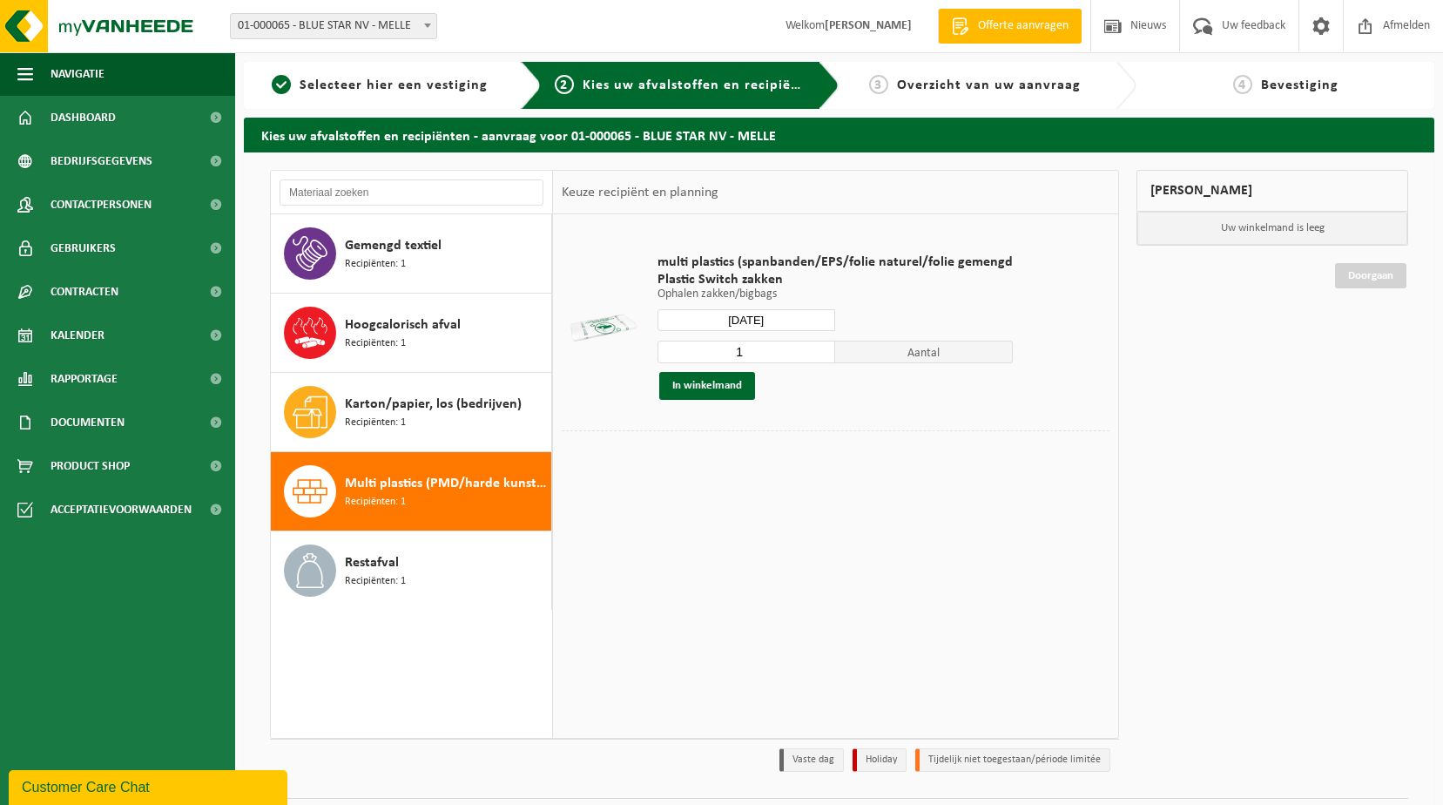
type input "Van [DATE]"
click at [817, 347] on input "2" at bounding box center [746, 351] width 178 height 23
click at [817, 347] on input "3" at bounding box center [746, 351] width 178 height 23
click at [817, 347] on input "4" at bounding box center [746, 351] width 178 height 23
click at [817, 347] on input "5" at bounding box center [746, 351] width 178 height 23
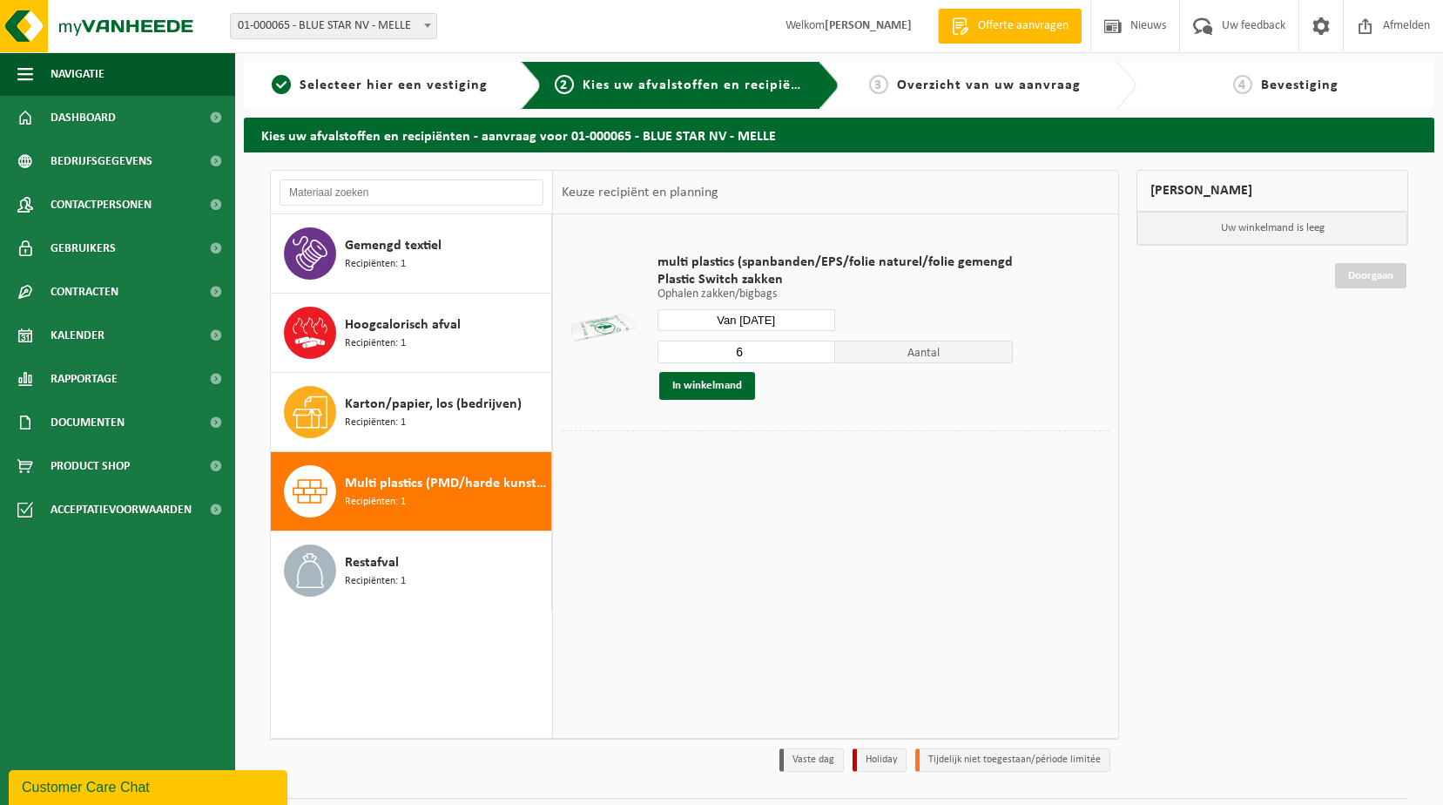
click at [817, 347] on input "6" at bounding box center [746, 351] width 178 height 23
click at [817, 347] on input "7" at bounding box center [746, 351] width 178 height 23
click at [817, 347] on input "8" at bounding box center [746, 351] width 178 height 23
click at [816, 356] on input "7" at bounding box center [746, 351] width 178 height 23
drag, startPoint x: 755, startPoint y: 344, endPoint x: 682, endPoint y: 343, distance: 73.1
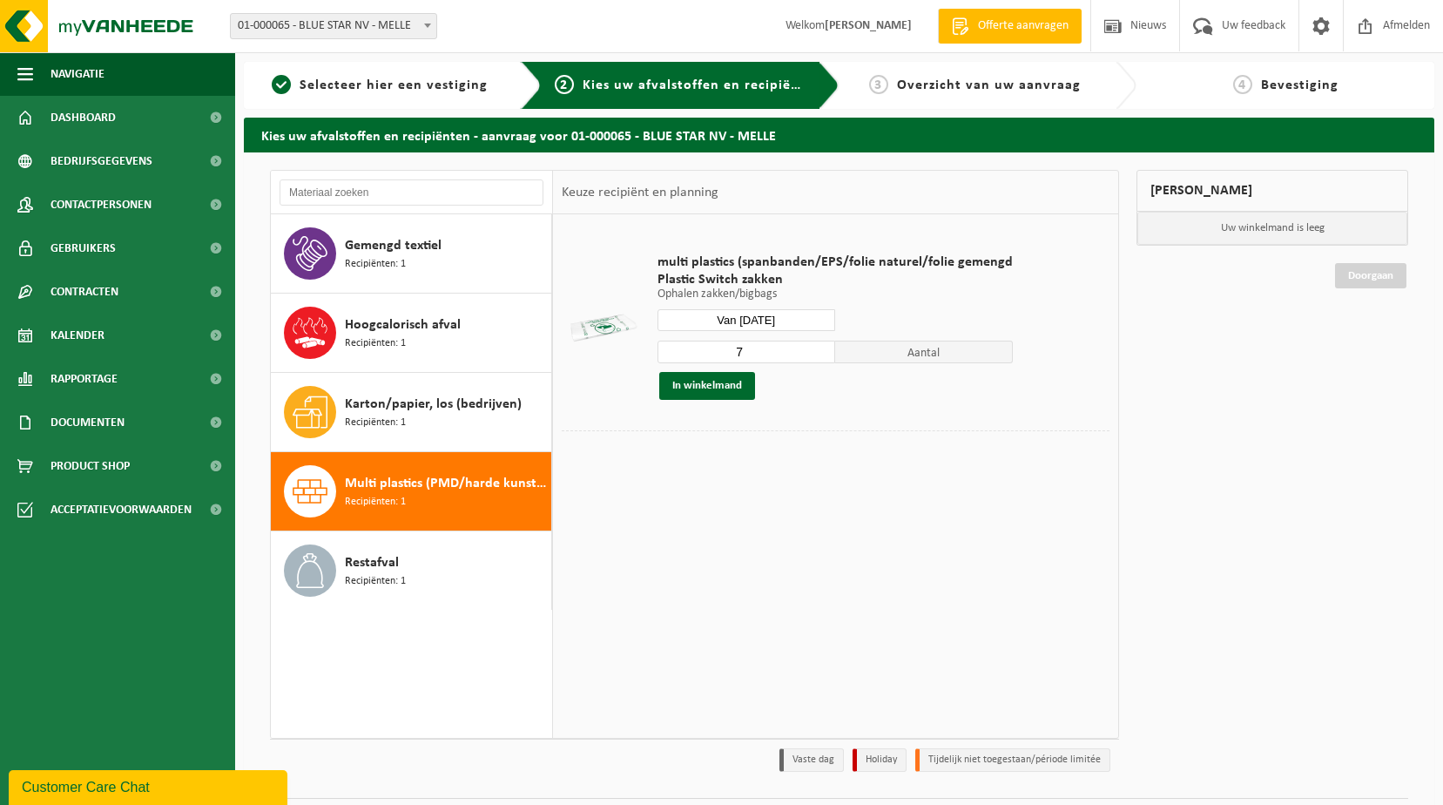
click at [682, 343] on input "7" at bounding box center [746, 351] width 178 height 23
type input "8"
click at [718, 387] on button "In winkelmand" at bounding box center [707, 386] width 96 height 28
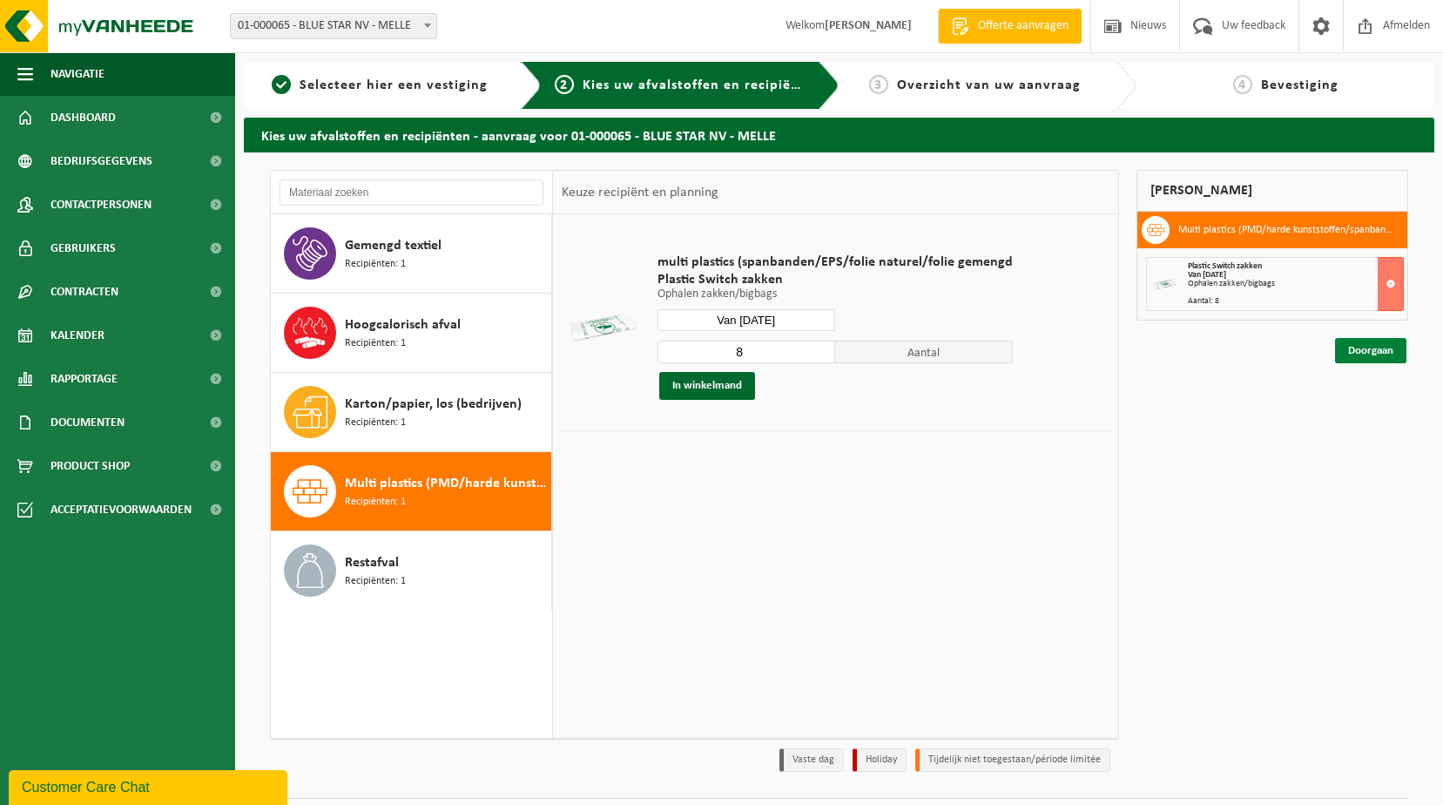
click at [1367, 347] on link "Doorgaan" at bounding box center [1370, 350] width 71 height 25
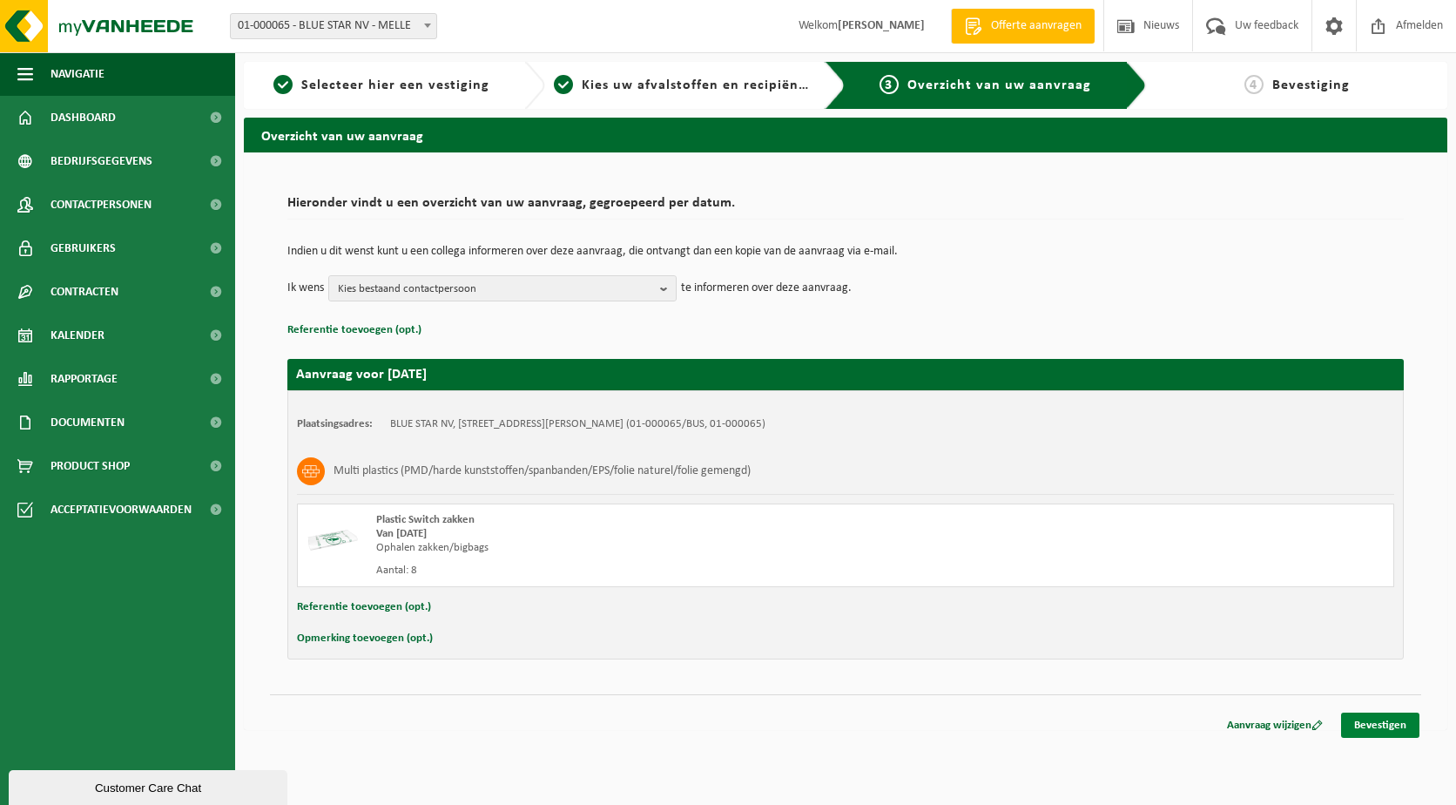
click at [1389, 725] on link "Bevestigen" at bounding box center [1380, 724] width 78 height 25
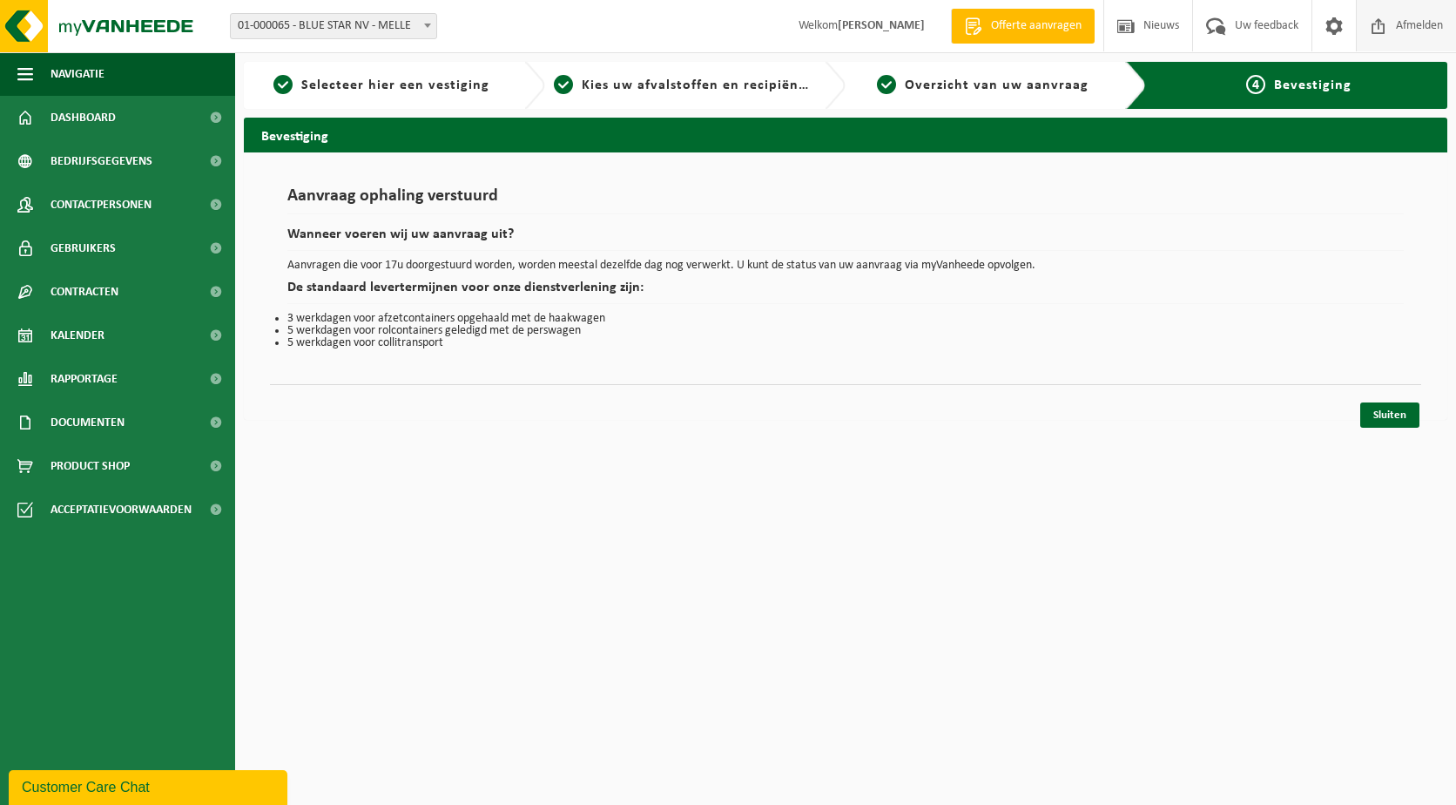
click at [1431, 27] on span "Afmelden" at bounding box center [1419, 25] width 56 height 51
